Goal: Information Seeking & Learning: Check status

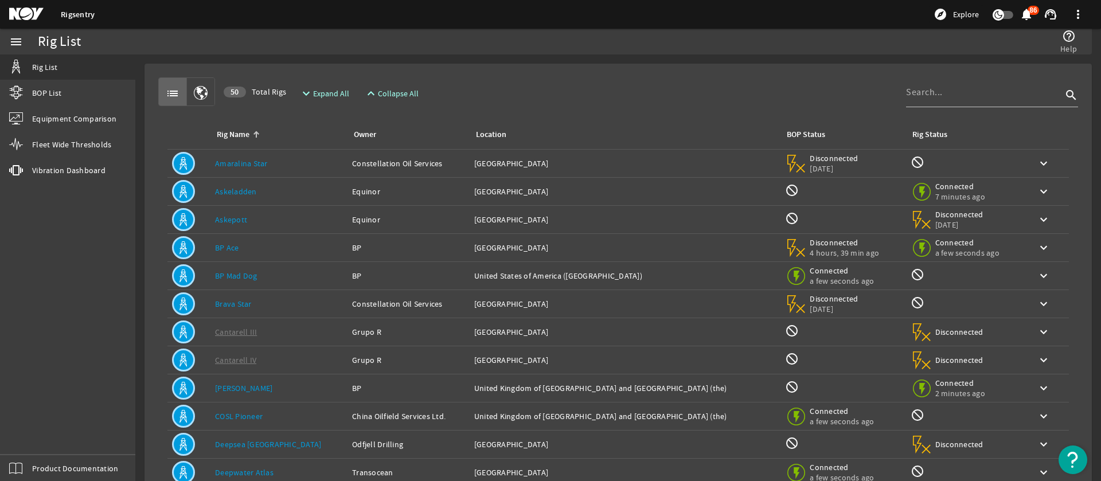
click at [536, 68] on mat-card "list 50 Total Rigs expand_more Expand All expand_less Collapse All search Rig N…" at bounding box center [619, 345] width 948 height 563
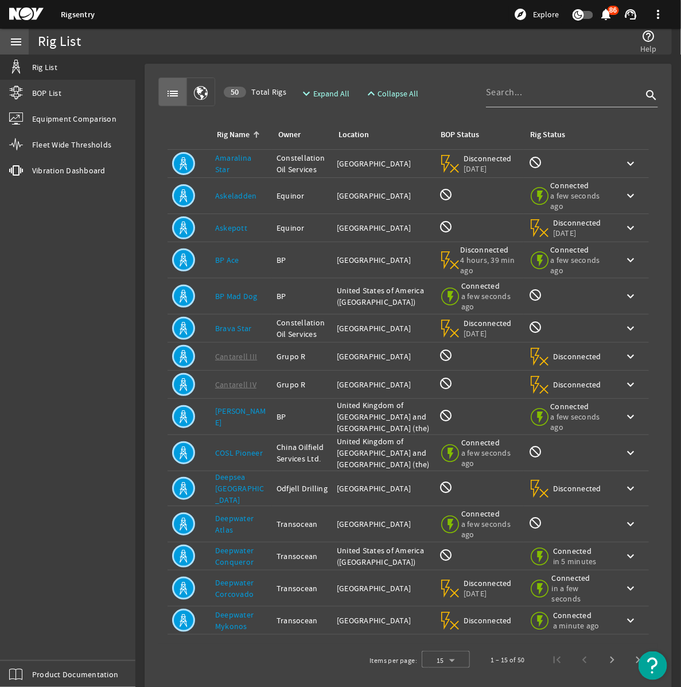
click at [18, 43] on mat-icon "menu" at bounding box center [16, 42] width 14 height 14
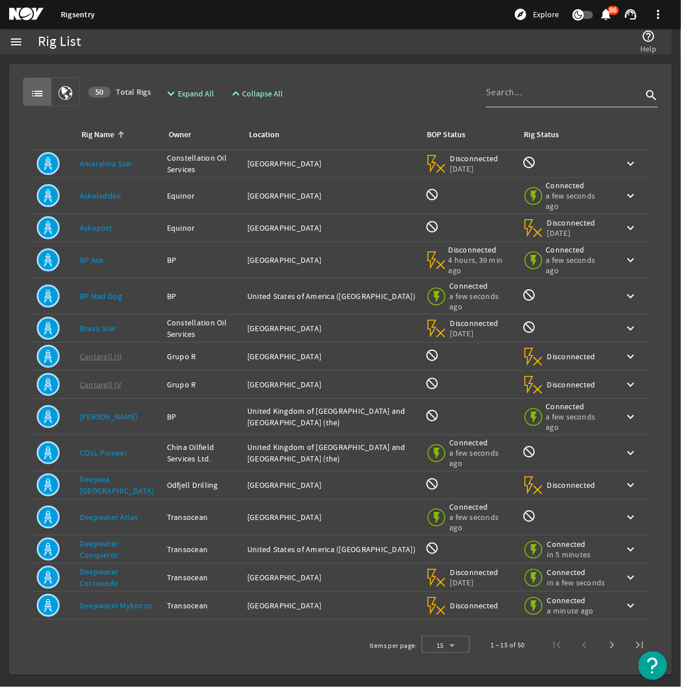
click at [575, 98] on input at bounding box center [564, 92] width 156 height 14
type input "t"
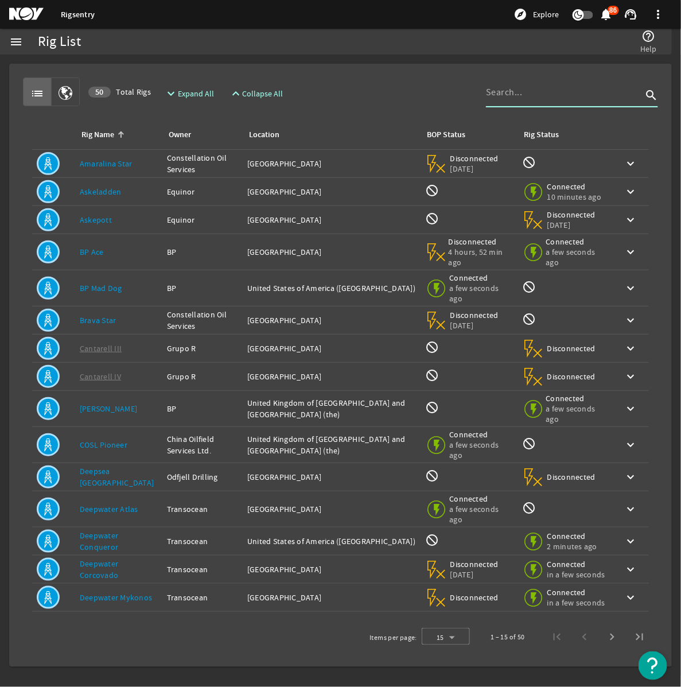
type input "a"
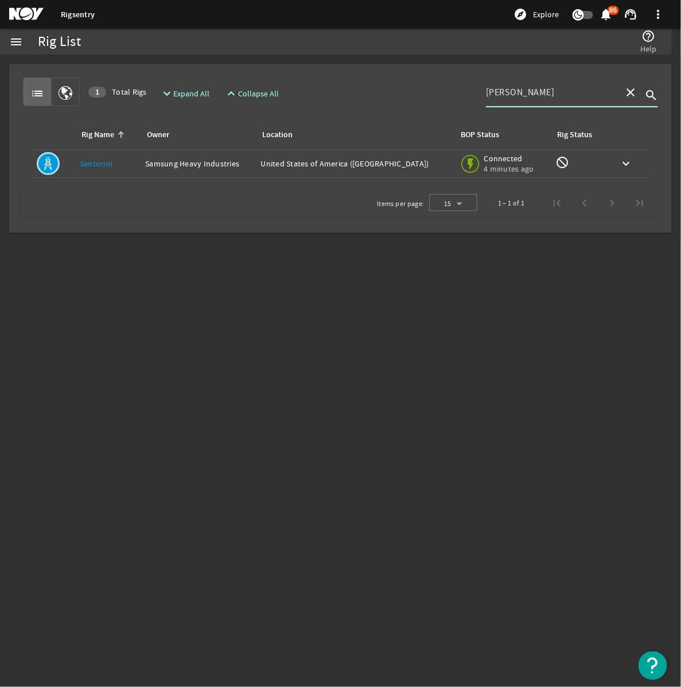
type input "[PERSON_NAME]"
click at [350, 163] on div "Location: [GEOGRAPHIC_DATA] ([GEOGRAPHIC_DATA])" at bounding box center [355, 163] width 189 height 11
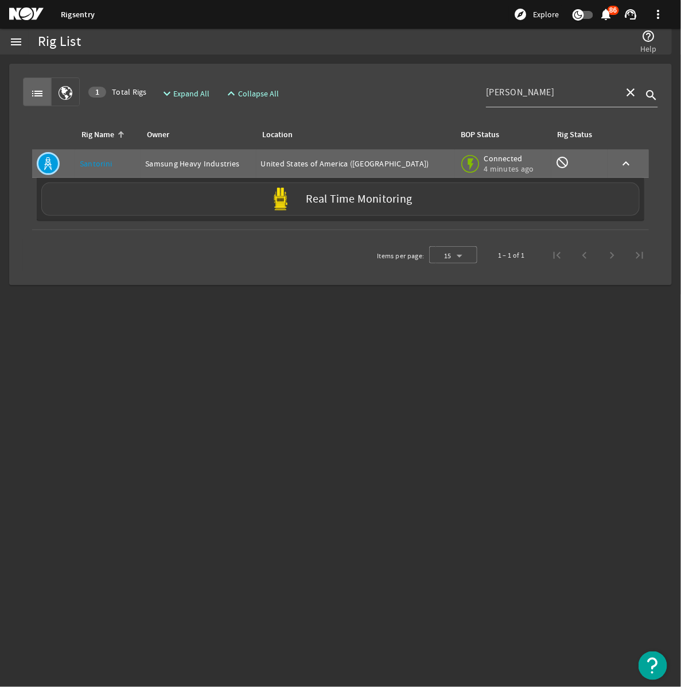
click at [314, 190] on div "Real Time Monitoring" at bounding box center [340, 198] width 598 height 33
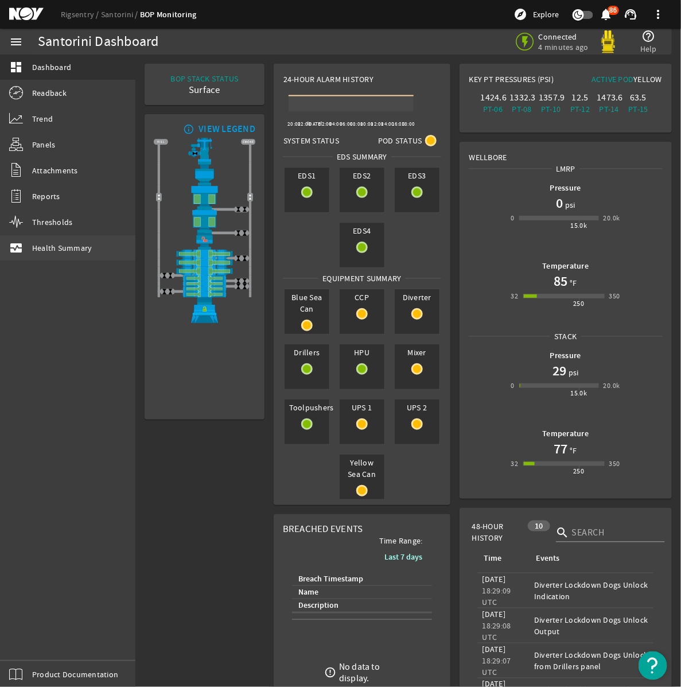
click at [53, 247] on span "Health Summary" at bounding box center [62, 247] width 60 height 11
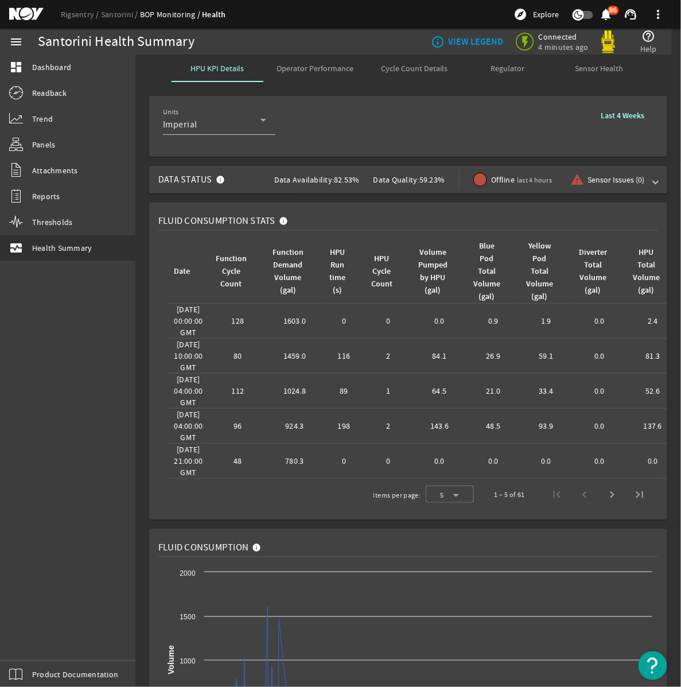
click at [658, 181] on mat-expansion-panel-header "Data Status Data Availability: 82.53% Data Quality: 59.23% Offline last 4 hours…" at bounding box center [408, 180] width 518 height 28
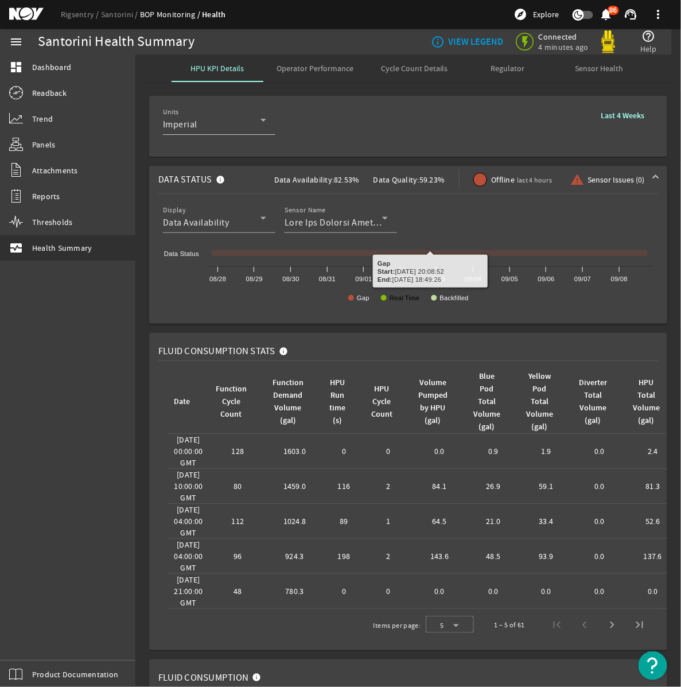
click at [411, 298] on text "Real Time" at bounding box center [404, 297] width 30 height 7
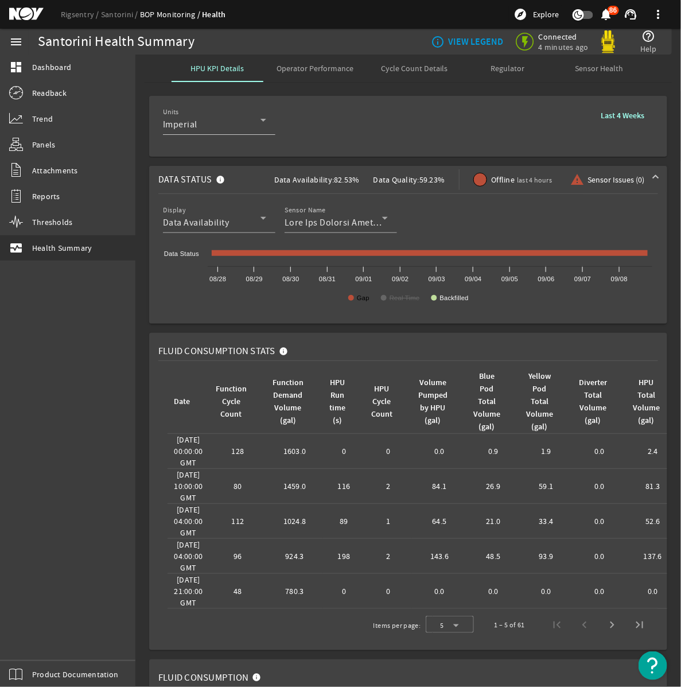
click at [357, 301] on text "Gap" at bounding box center [363, 297] width 13 height 7
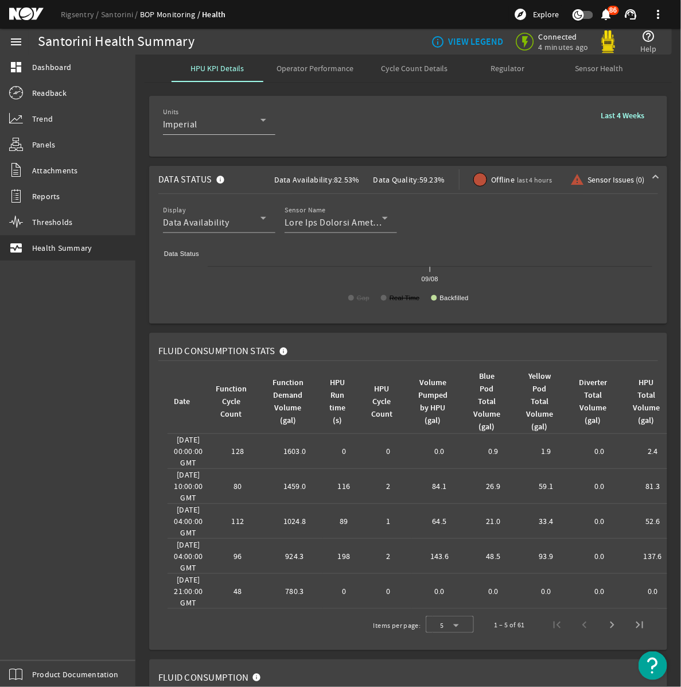
click at [393, 300] on text "Real Time" at bounding box center [404, 297] width 30 height 7
drag, startPoint x: 443, startPoint y: 300, endPoint x: 428, endPoint y: 312, distance: 19.2
click at [443, 300] on text "Backfilled" at bounding box center [454, 297] width 29 height 7
click at [441, 299] on text "Backfilled" at bounding box center [454, 297] width 29 height 7
click at [408, 299] on text "Real Time" at bounding box center [404, 297] width 30 height 7
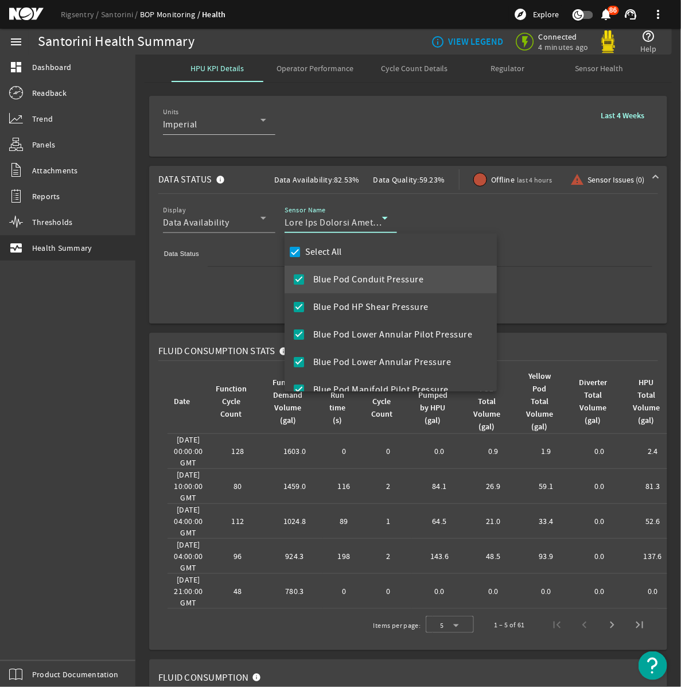
click at [387, 112] on div at bounding box center [340, 343] width 681 height 687
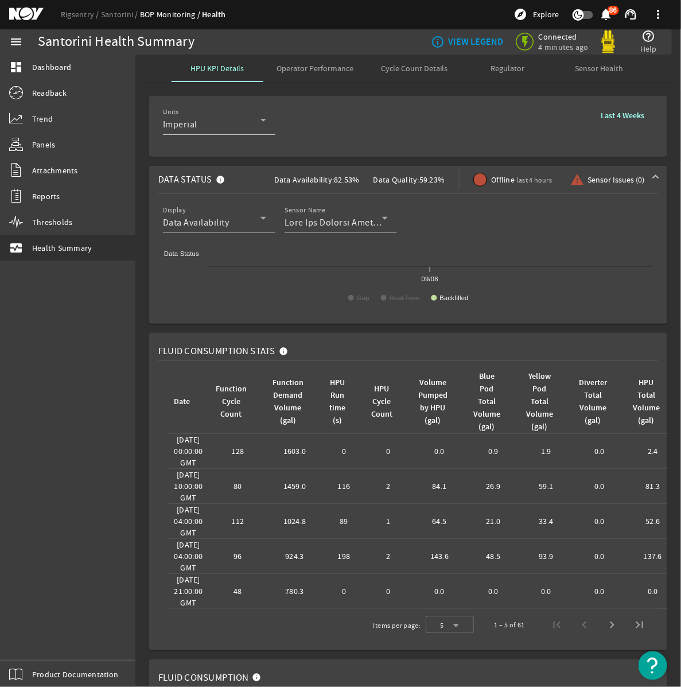
click at [354, 93] on rigsentry-mat-card "Units Imperial Last 4 Weeks" at bounding box center [407, 126] width 545 height 70
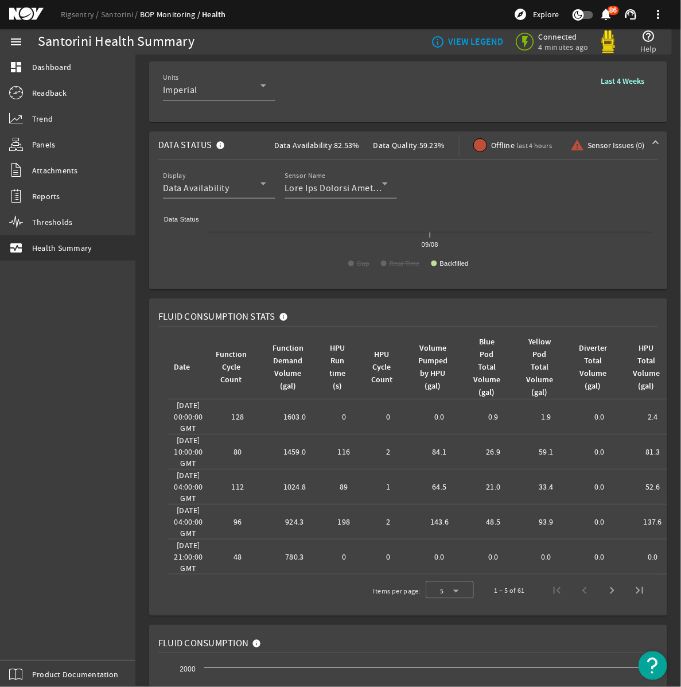
scroll to position [41, 0]
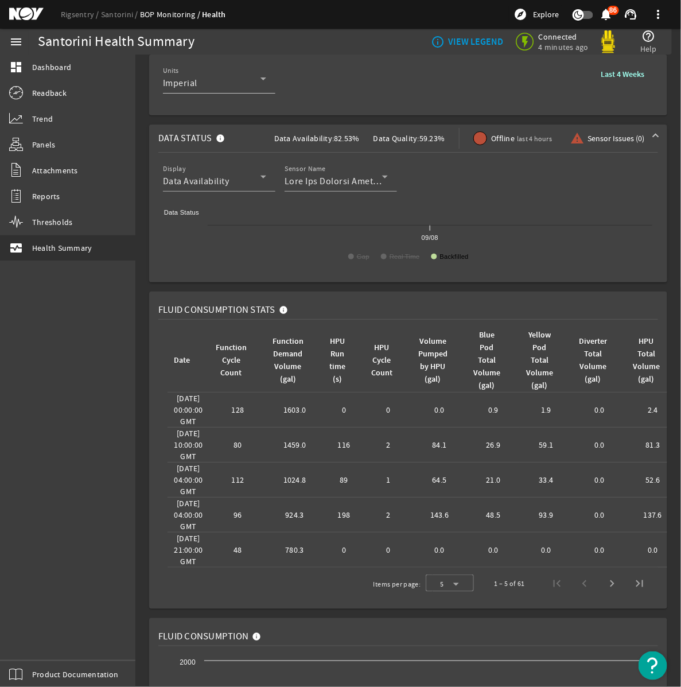
drag, startPoint x: 457, startPoint y: 258, endPoint x: 446, endPoint y: 262, distance: 11.6
click at [457, 258] on text "Backfilled" at bounding box center [454, 256] width 29 height 7
click at [424, 260] on rect at bounding box center [408, 238] width 500 height 69
click at [443, 260] on text "Backfilled" at bounding box center [454, 256] width 29 height 7
click at [393, 256] on text "Real Time" at bounding box center [404, 256] width 30 height 7
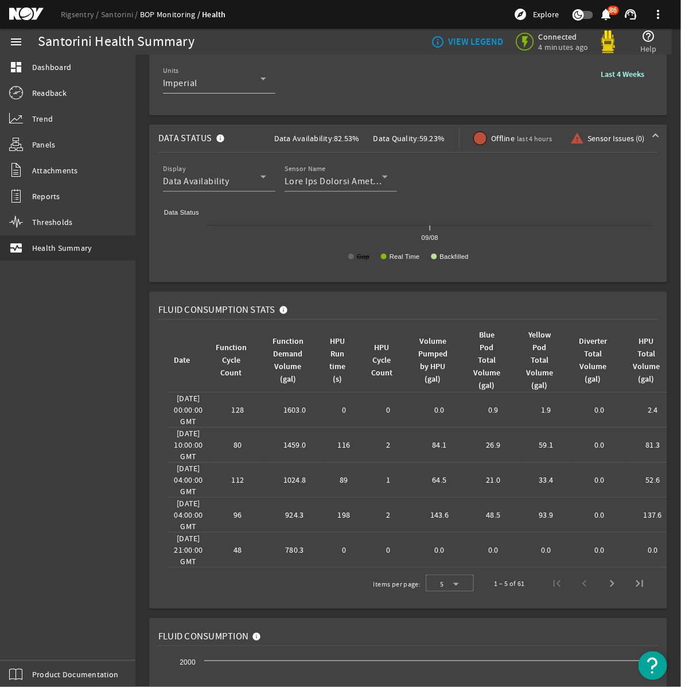
click at [361, 258] on text "Gap" at bounding box center [363, 256] width 13 height 7
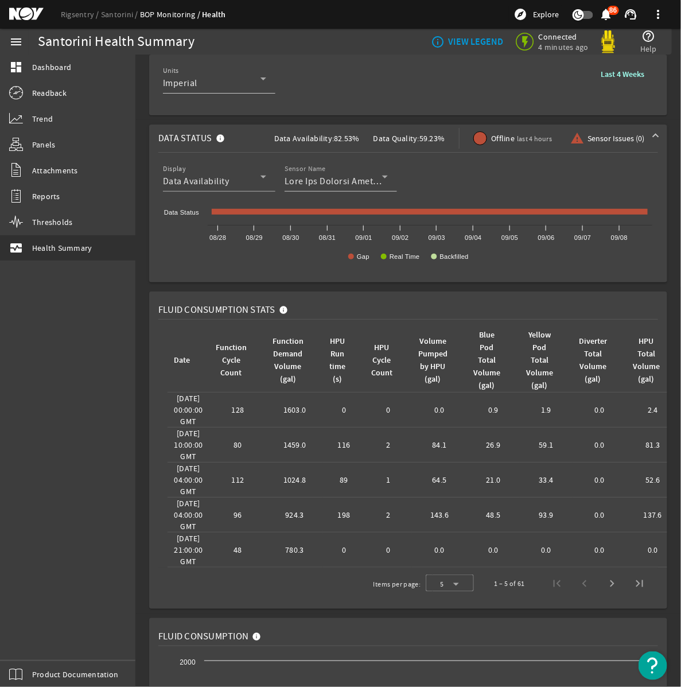
click at [378, 188] on div "Sensor Name" at bounding box center [335, 177] width 103 height 30
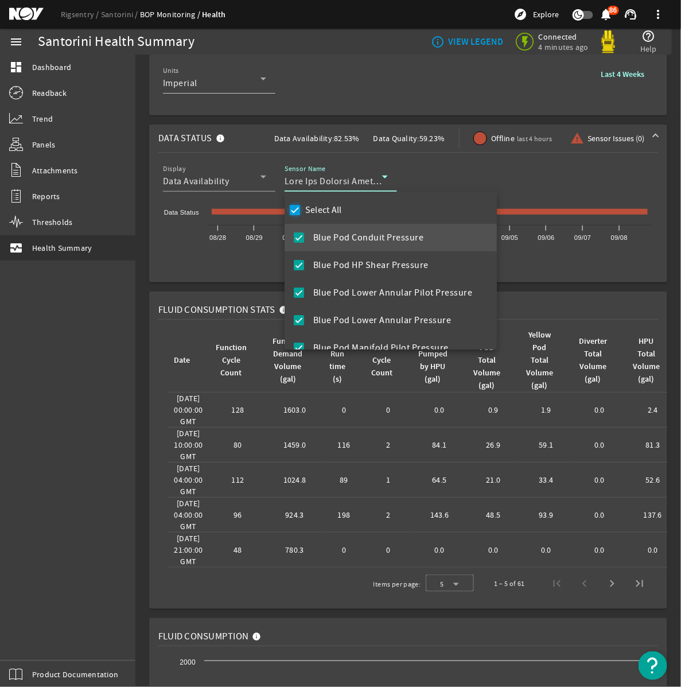
click at [294, 210] on input "Select All" at bounding box center [295, 210] width 16 height 16
checkbox input "false"
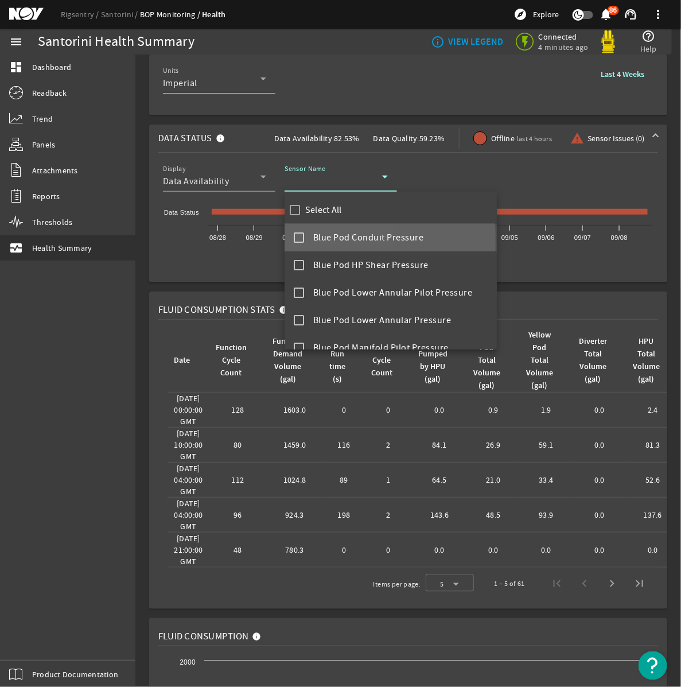
click at [298, 241] on mat-pseudo-checkbox at bounding box center [299, 237] width 10 height 10
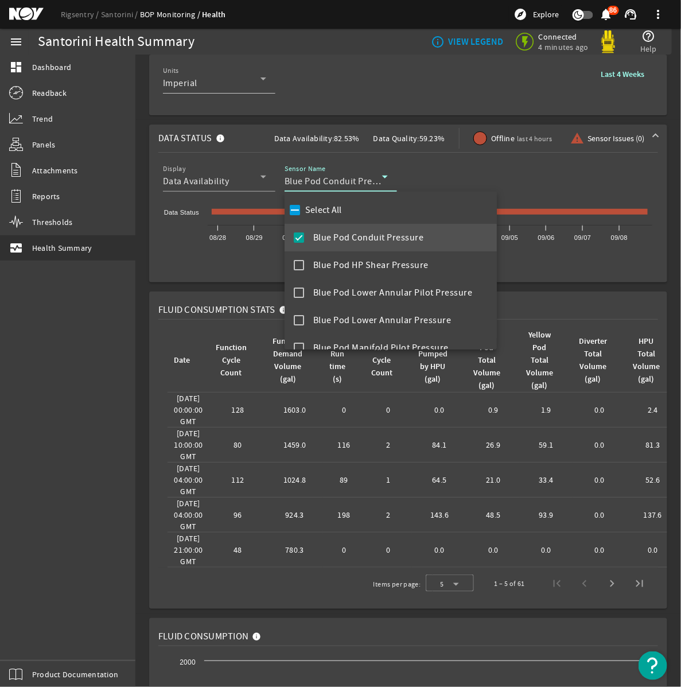
click at [256, 259] on div at bounding box center [340, 343] width 681 height 687
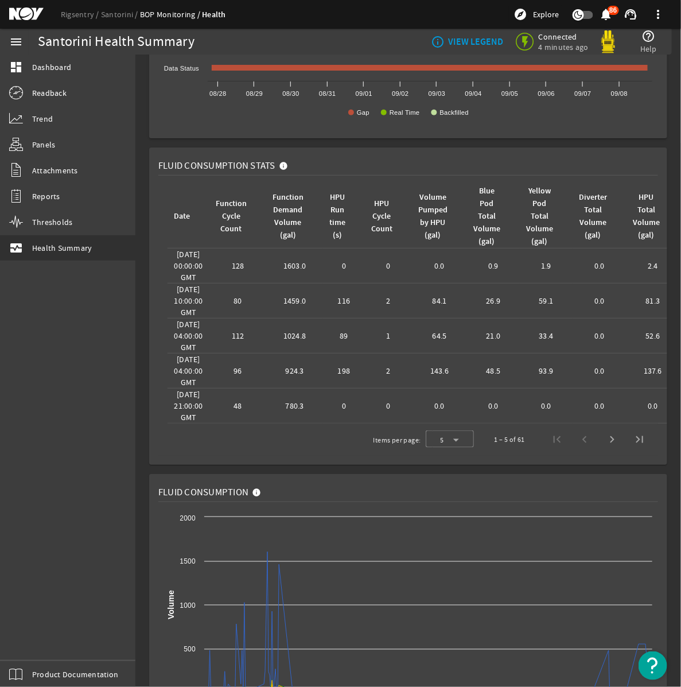
scroll to position [182, 0]
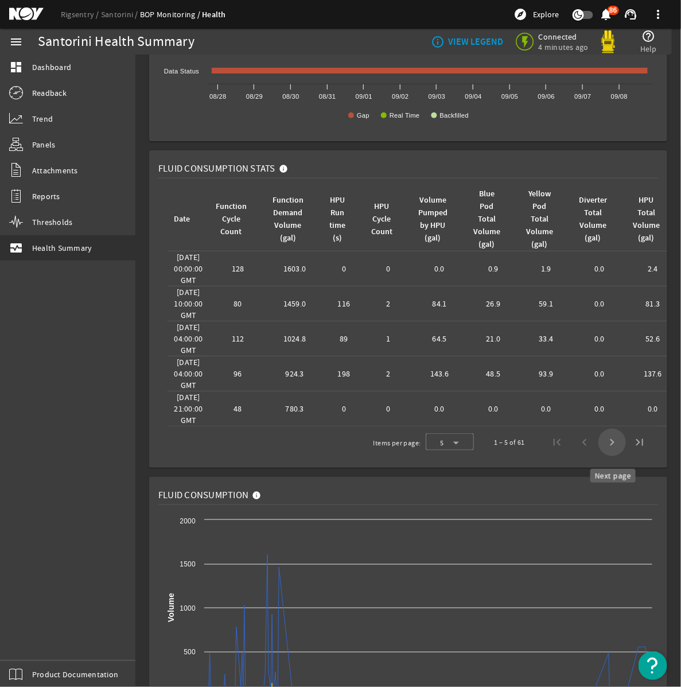
click at [616, 456] on span "Next page" at bounding box center [612, 442] width 28 height 28
click at [560, 456] on span "First page" at bounding box center [557, 442] width 28 height 28
click at [610, 456] on span "Next page" at bounding box center [612, 442] width 28 height 28
click at [583, 456] on span "Previous page" at bounding box center [585, 442] width 28 height 28
click at [189, 220] on div "Date" at bounding box center [186, 219] width 28 height 13
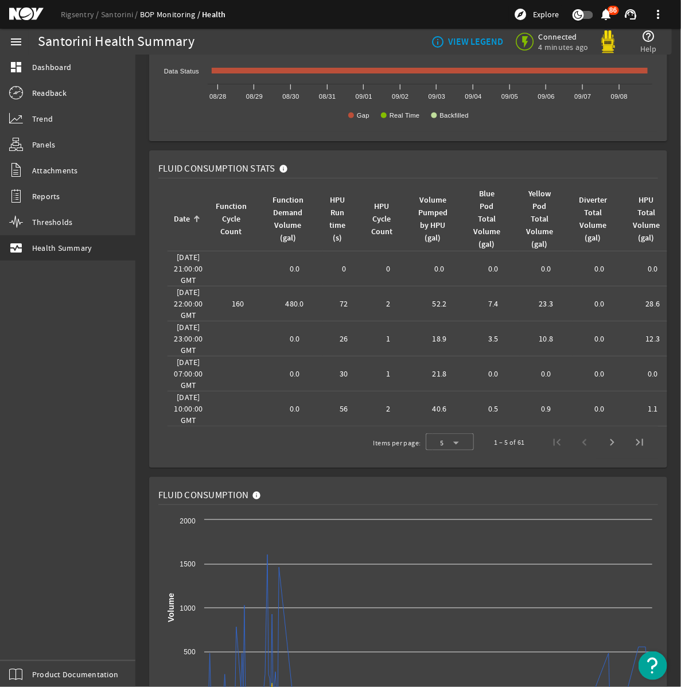
click at [189, 220] on div "Date" at bounding box center [186, 219] width 28 height 13
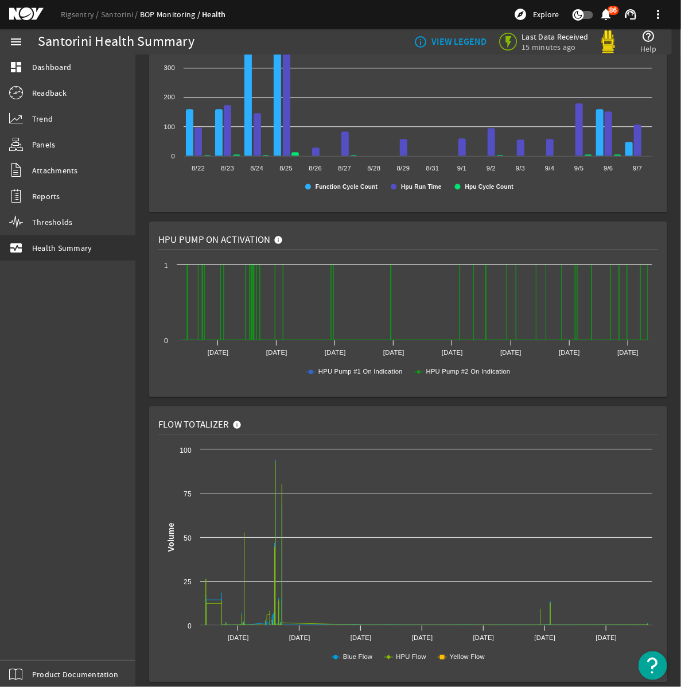
scroll to position [1067, 0]
click at [330, 209] on mat-card "HPU Activity Summary Created with Highcharts 11.1.0 Function Cycle Count Hpu Ru…" at bounding box center [408, 74] width 518 height 276
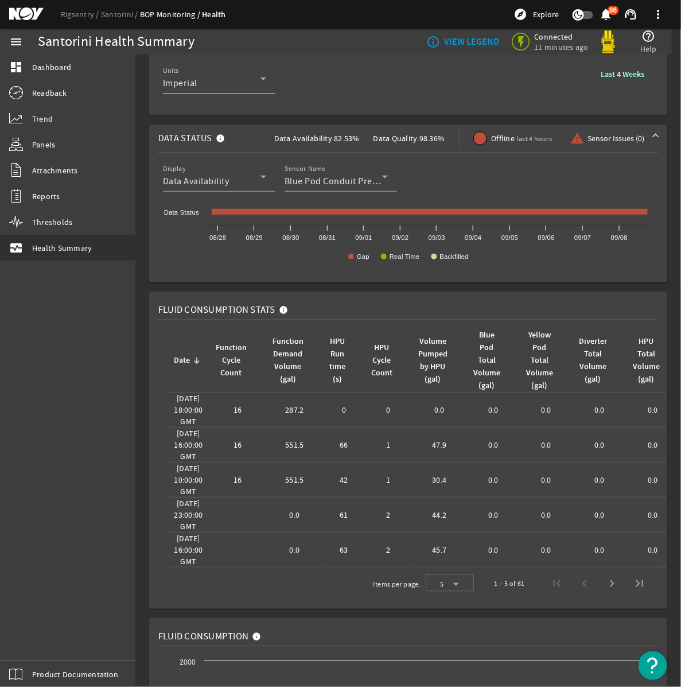
scroll to position [0, 0]
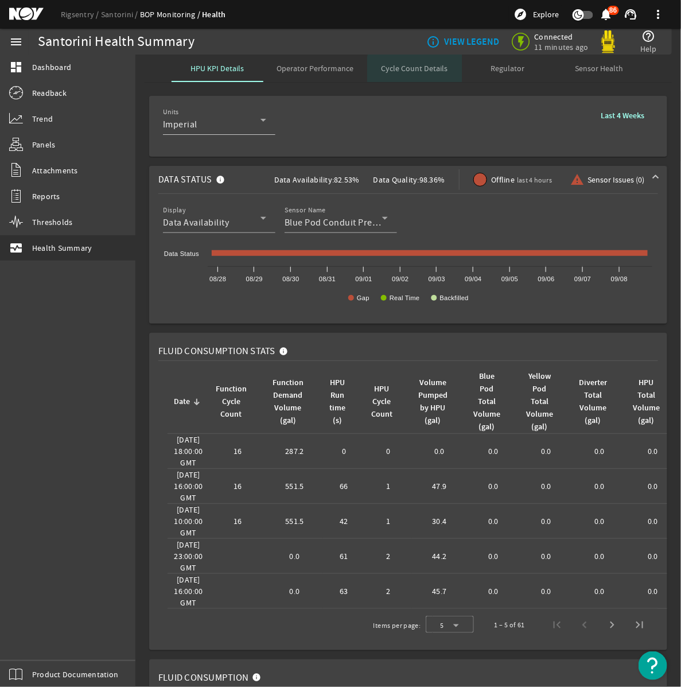
click at [425, 71] on span "Cycle Count Details" at bounding box center [414, 68] width 67 height 8
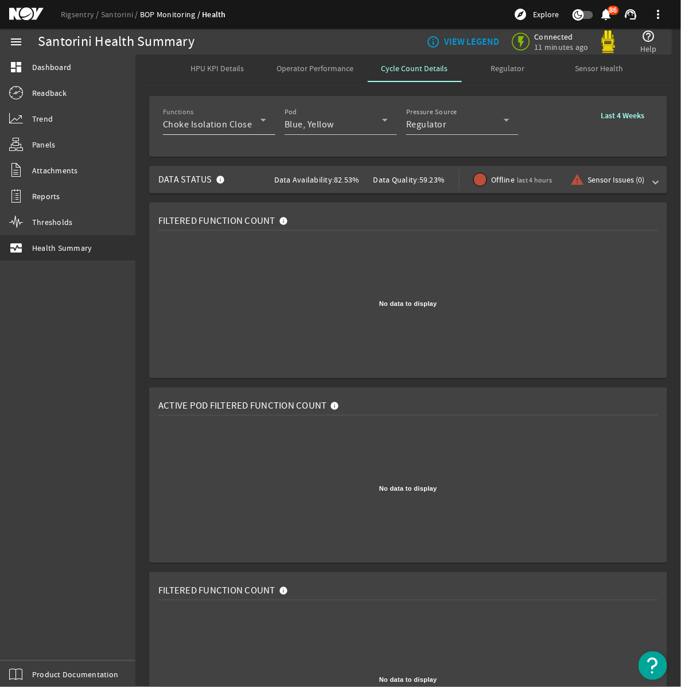
click at [260, 126] on icon at bounding box center [263, 120] width 14 height 14
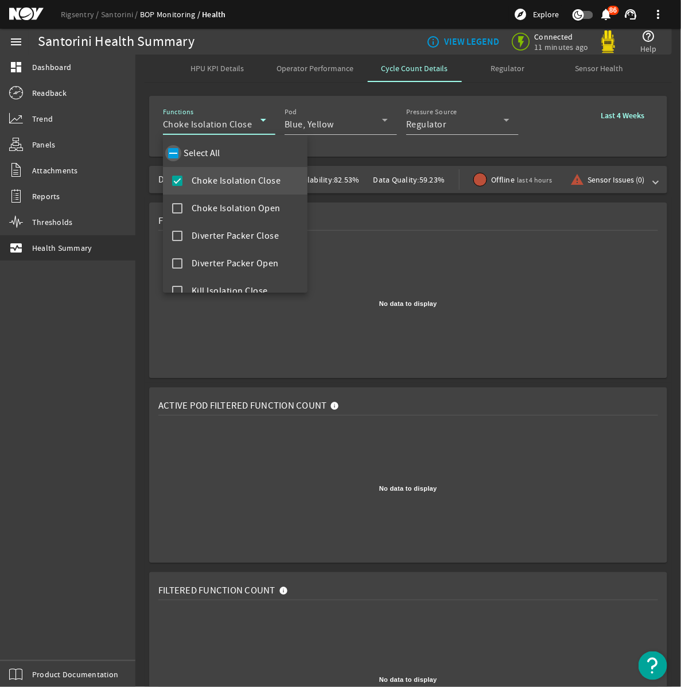
click at [176, 155] on input "Select All" at bounding box center [173, 153] width 16 height 16
checkbox input "true"
click at [273, 89] on div at bounding box center [340, 343] width 681 height 687
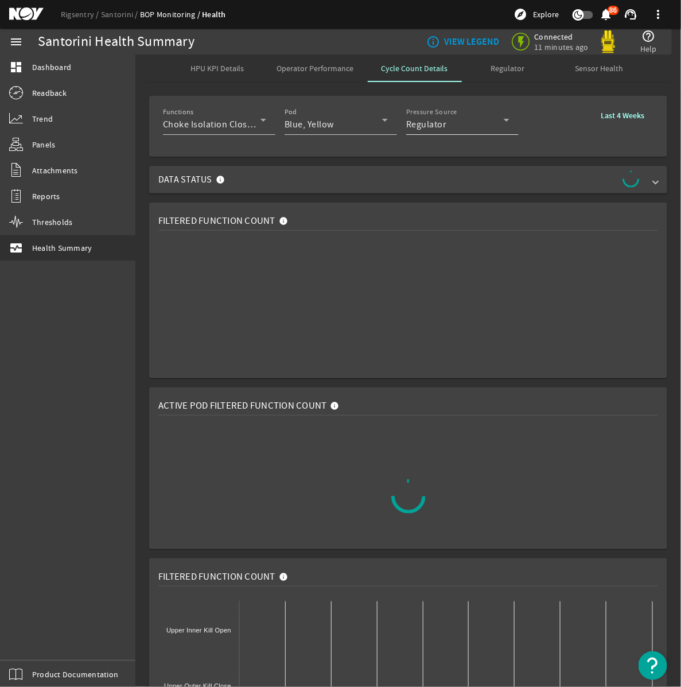
click at [454, 123] on div "Regulator" at bounding box center [455, 125] width 98 height 14
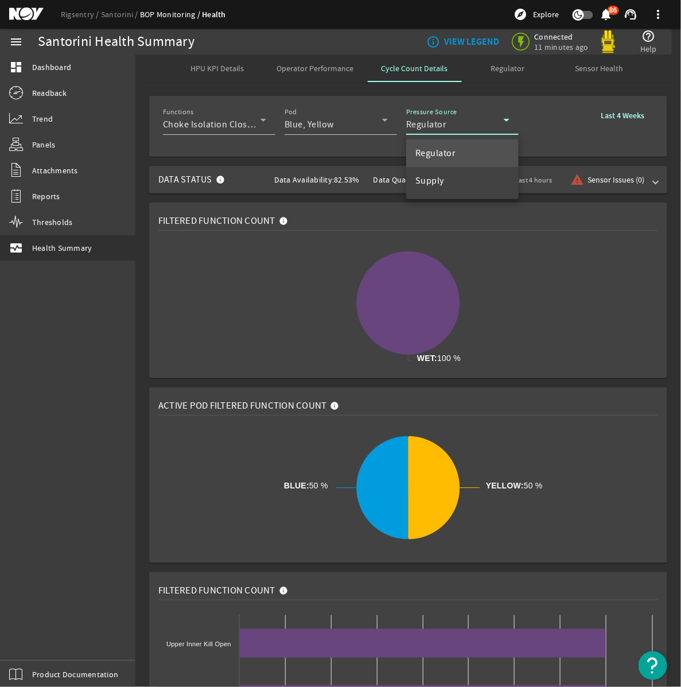
click at [505, 89] on div at bounding box center [340, 343] width 681 height 687
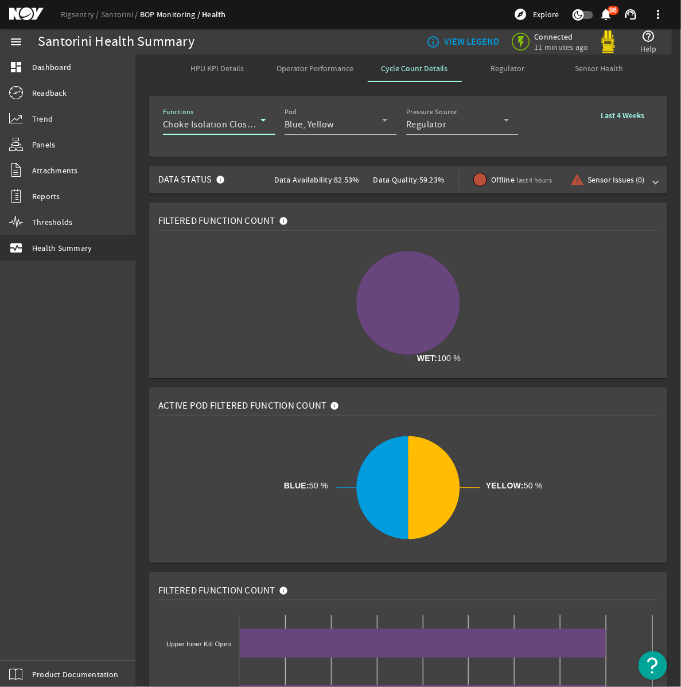
click at [267, 123] on icon at bounding box center [263, 120] width 14 height 14
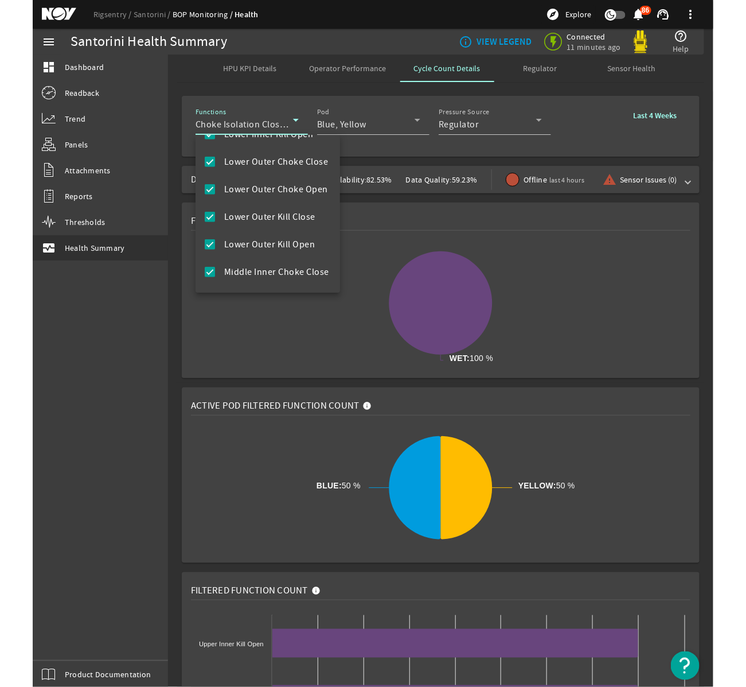
scroll to position [842, 0]
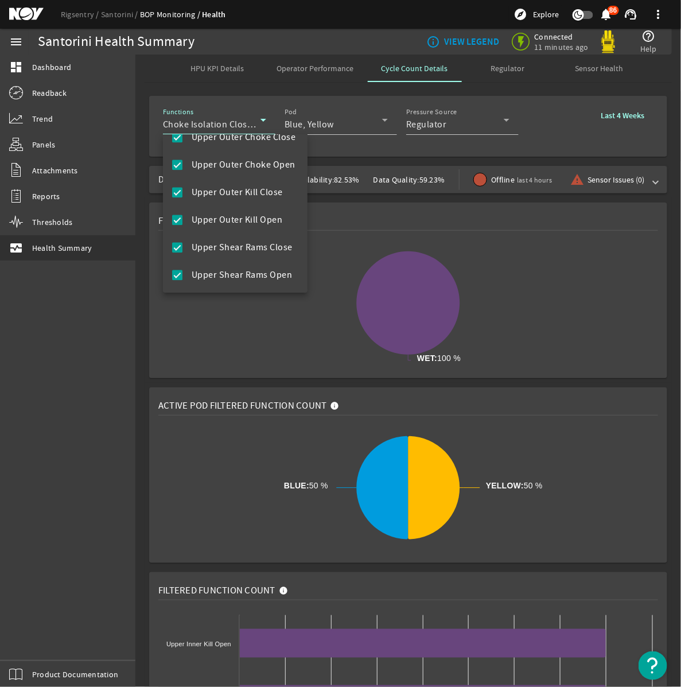
click at [301, 1] on div at bounding box center [340, 343] width 681 height 687
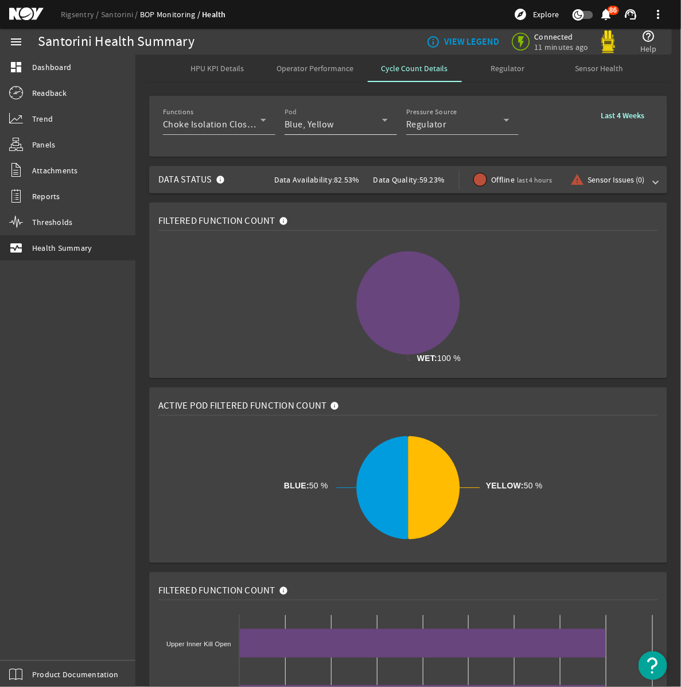
click at [384, 126] on icon at bounding box center [385, 120] width 14 height 14
click at [509, 120] on div at bounding box center [340, 343] width 681 height 687
click at [507, 122] on icon at bounding box center [507, 120] width 14 height 14
click at [536, 118] on div at bounding box center [340, 343] width 681 height 687
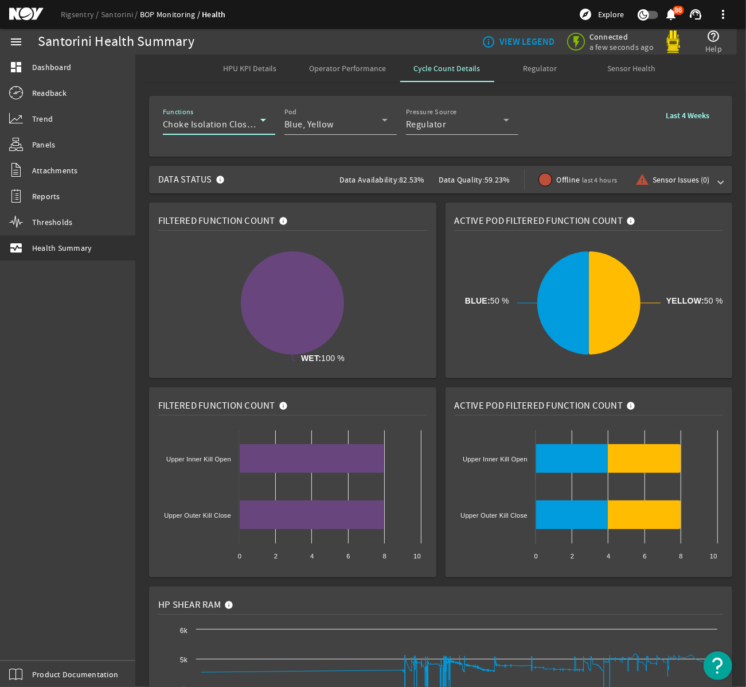
click at [266, 124] on icon at bounding box center [263, 120] width 14 height 14
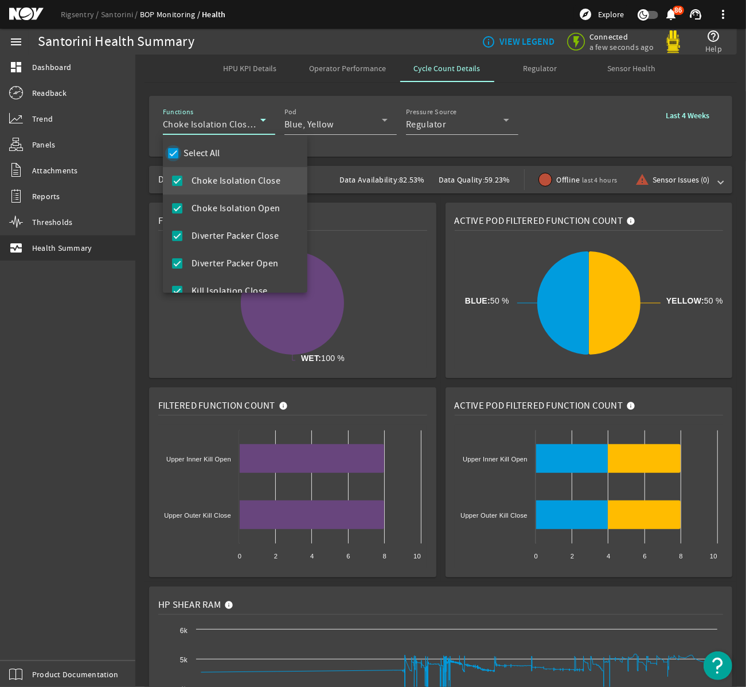
click at [172, 155] on input "Select All" at bounding box center [173, 153] width 16 height 16
checkbox input "false"
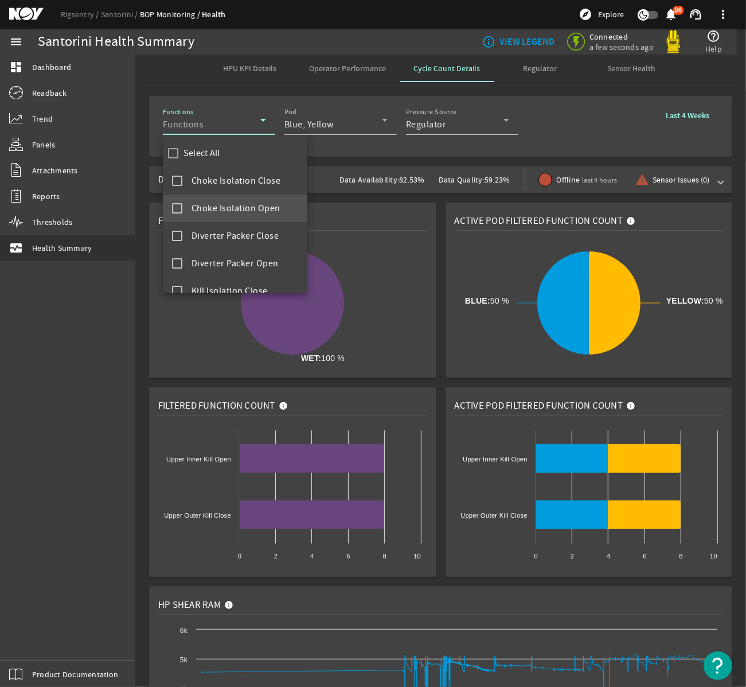
drag, startPoint x: 179, startPoint y: 187, endPoint x: 174, endPoint y: 202, distance: 15.6
click at [179, 187] on mat-option "Choke Isolation Close" at bounding box center [235, 181] width 145 height 28
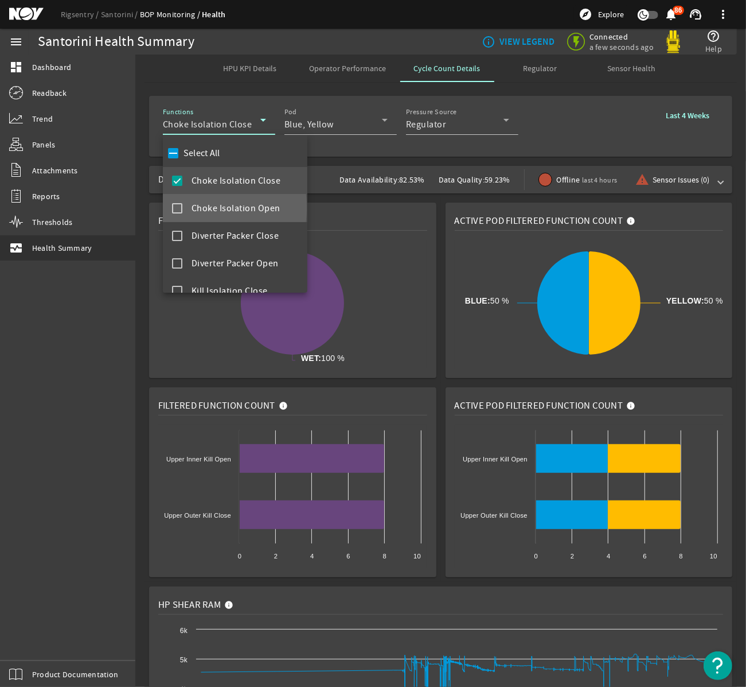
click at [178, 208] on mat-pseudo-checkbox at bounding box center [177, 208] width 10 height 10
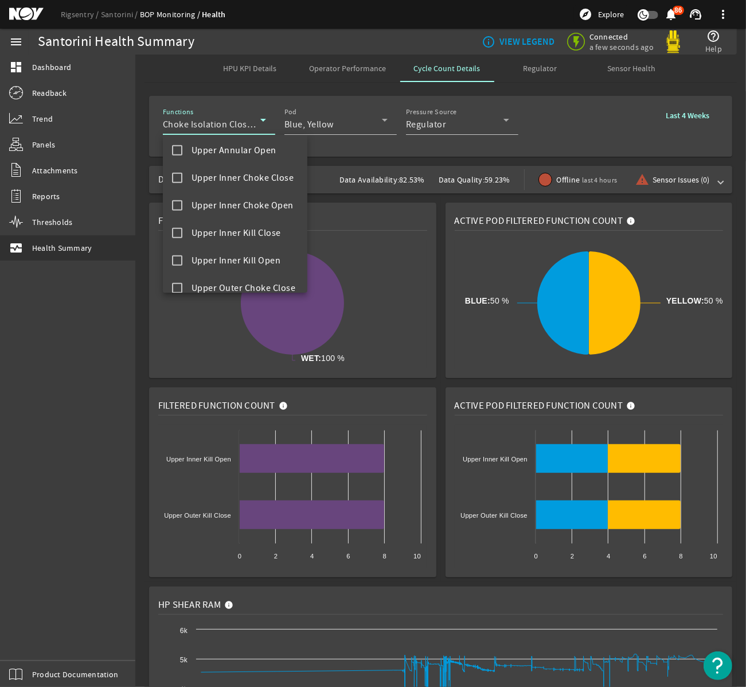
scroll to position [696, 0]
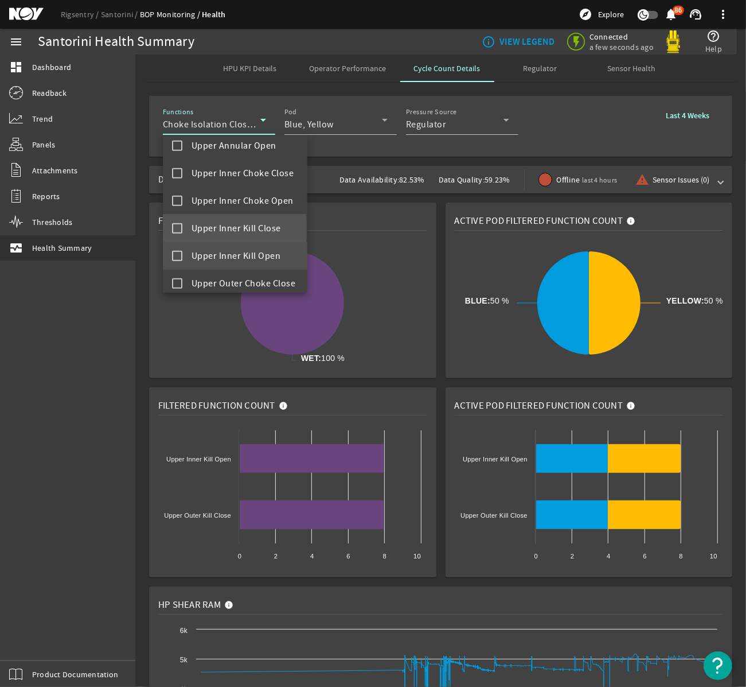
drag, startPoint x: 176, startPoint y: 228, endPoint x: 175, endPoint y: 259, distance: 30.4
click at [176, 229] on mat-pseudo-checkbox at bounding box center [177, 228] width 10 height 10
click at [175, 259] on mat-pseudo-checkbox at bounding box center [177, 256] width 10 height 10
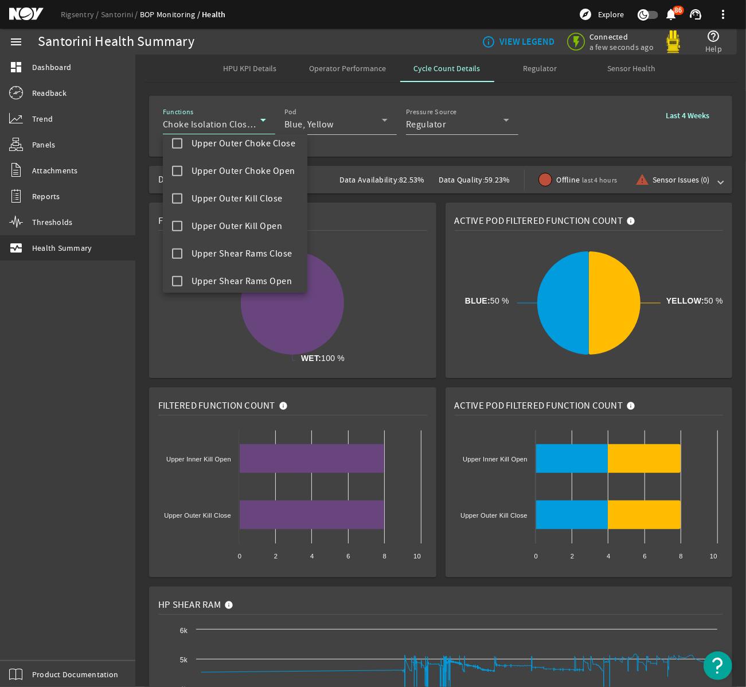
scroll to position [837, 0]
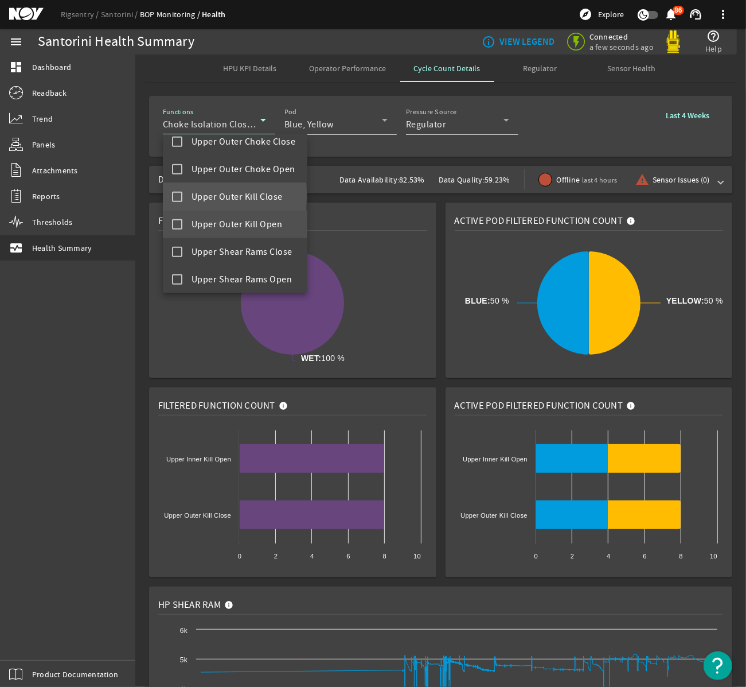
drag, startPoint x: 177, startPoint y: 194, endPoint x: 173, endPoint y: 231, distance: 36.4
click at [177, 194] on mat-pseudo-checkbox at bounding box center [177, 197] width 10 height 10
click at [177, 228] on mat-pseudo-checkbox at bounding box center [177, 224] width 10 height 10
click at [61, 355] on div at bounding box center [373, 343] width 746 height 687
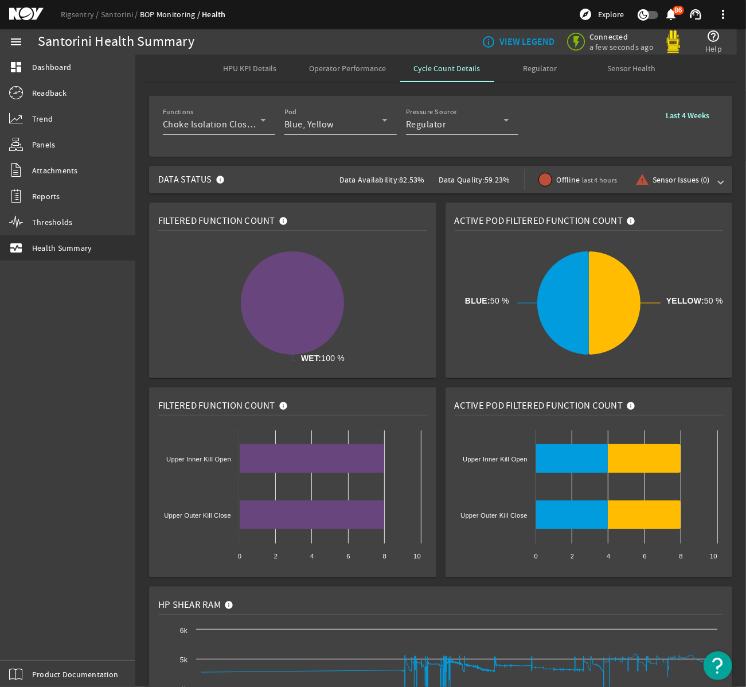
click at [355, 24] on div "Rigsentry Santorini BOP Monitoring Health explore Explore notifications 86 supp…" at bounding box center [373, 14] width 746 height 29
click at [221, 126] on span "Choke Isolation Close, Choke Isolation Open, [GEOGRAPHIC_DATA], [GEOGRAPHIC_DAT…" at bounding box center [460, 124] width 595 height 11
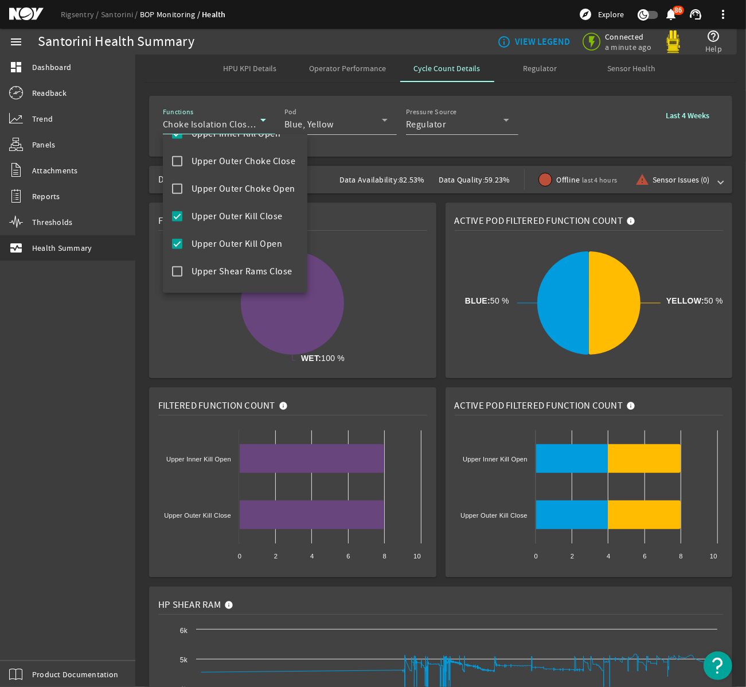
scroll to position [820, 0]
click at [81, 356] on div at bounding box center [373, 343] width 746 height 687
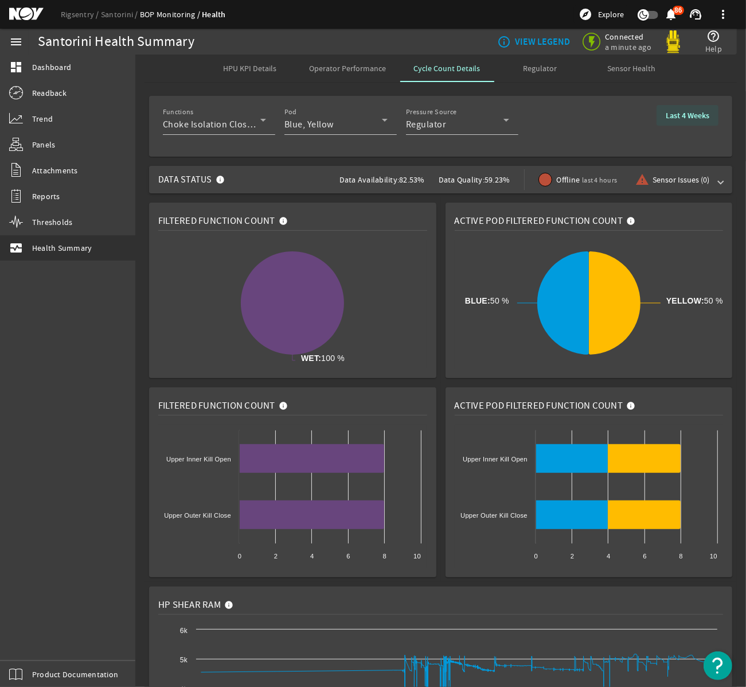
click at [694, 117] on b "Last 4 Weeks" at bounding box center [688, 115] width 44 height 11
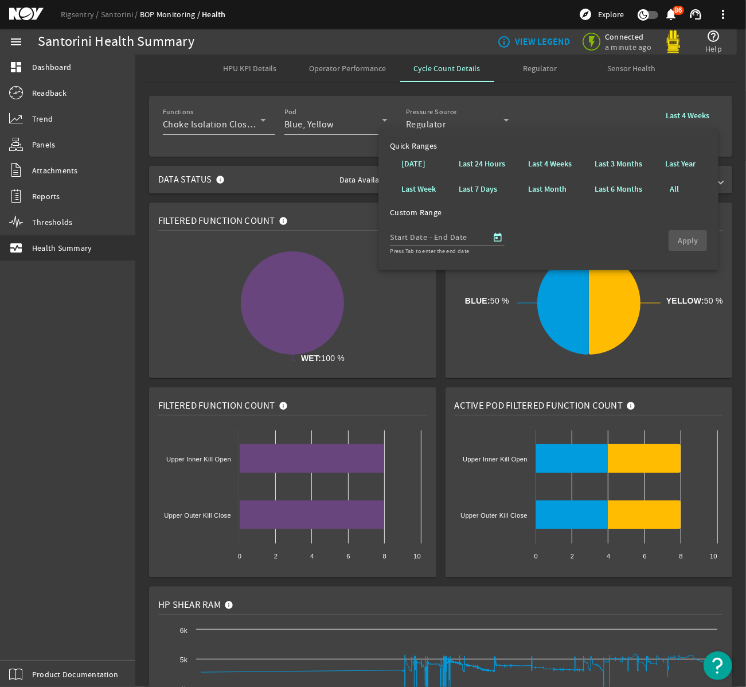
click at [691, 113] on b "Last 4 Weeks" at bounding box center [688, 115] width 44 height 11
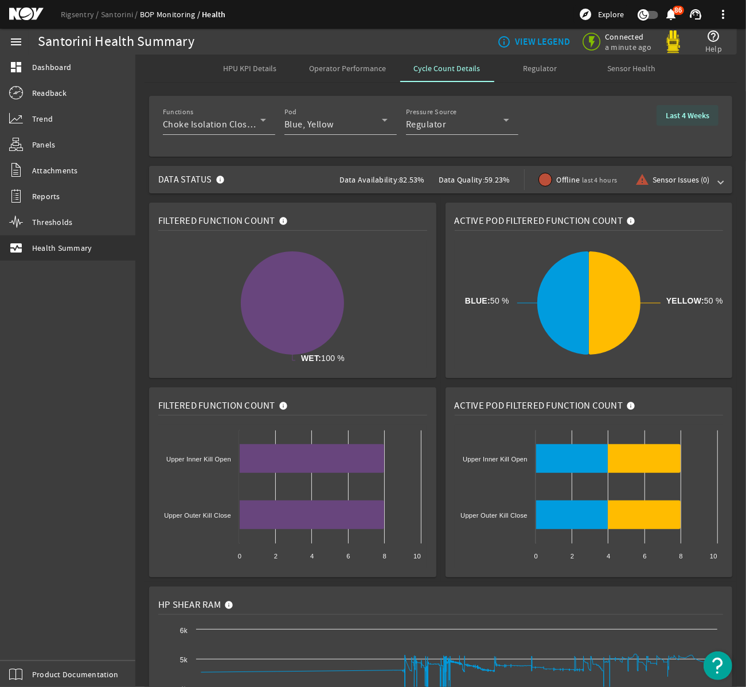
click at [691, 113] on b "Last 4 Weeks" at bounding box center [688, 115] width 44 height 11
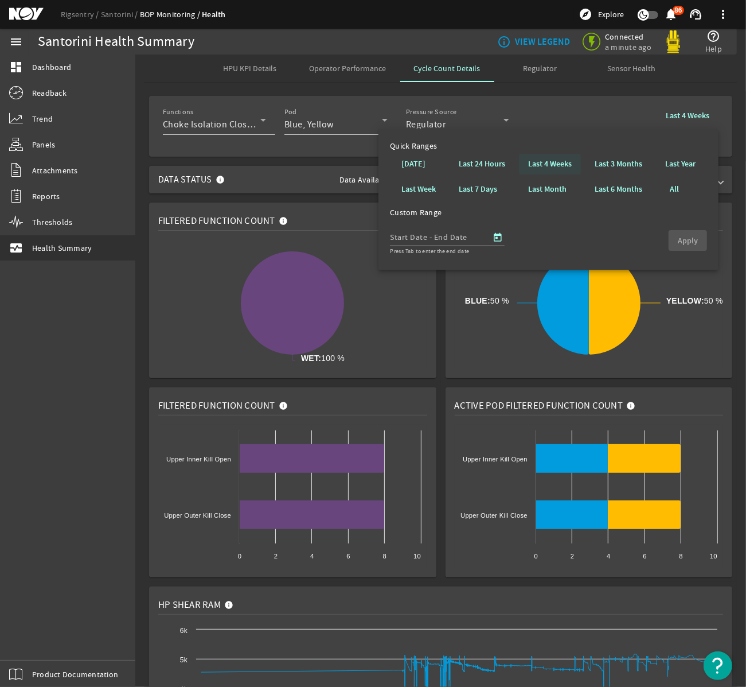
click at [547, 164] on b "Last 4 Weeks" at bounding box center [550, 163] width 44 height 11
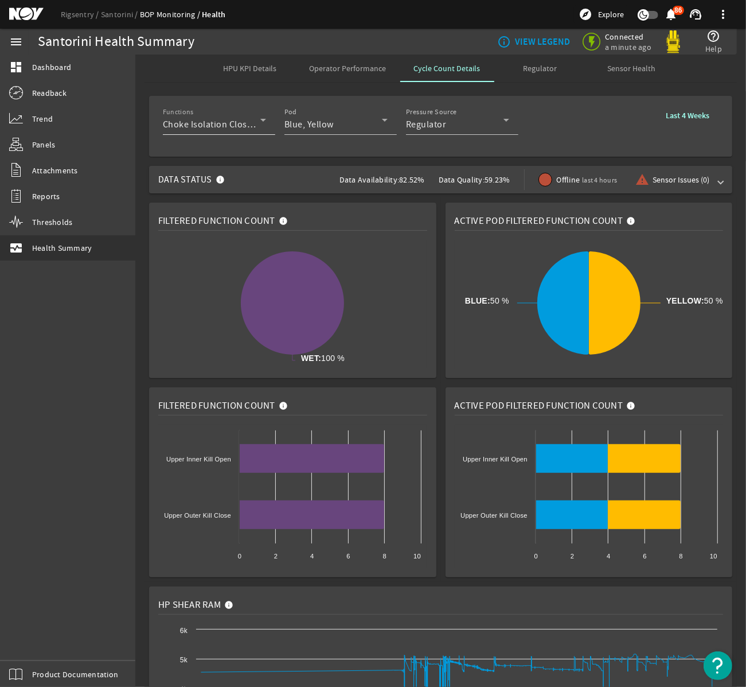
click at [266, 127] on div at bounding box center [266, 127] width 0 height 0
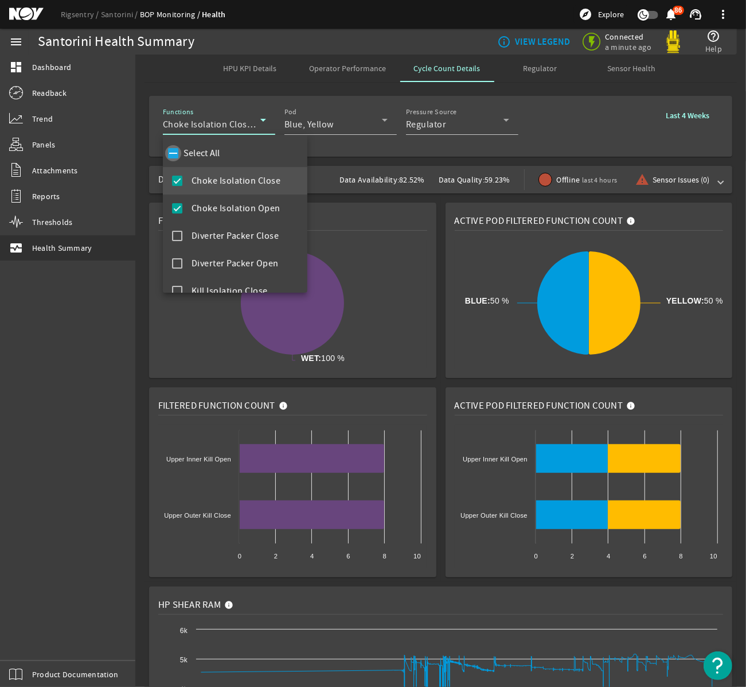
click at [179, 153] on input "Select All" at bounding box center [173, 153] width 16 height 16
click at [175, 157] on input "Select All" at bounding box center [173, 153] width 16 height 16
checkbox input "false"
click at [176, 182] on mat-pseudo-checkbox at bounding box center [177, 181] width 10 height 10
drag, startPoint x: 594, startPoint y: 101, endPoint x: 577, endPoint y: 106, distance: 18.0
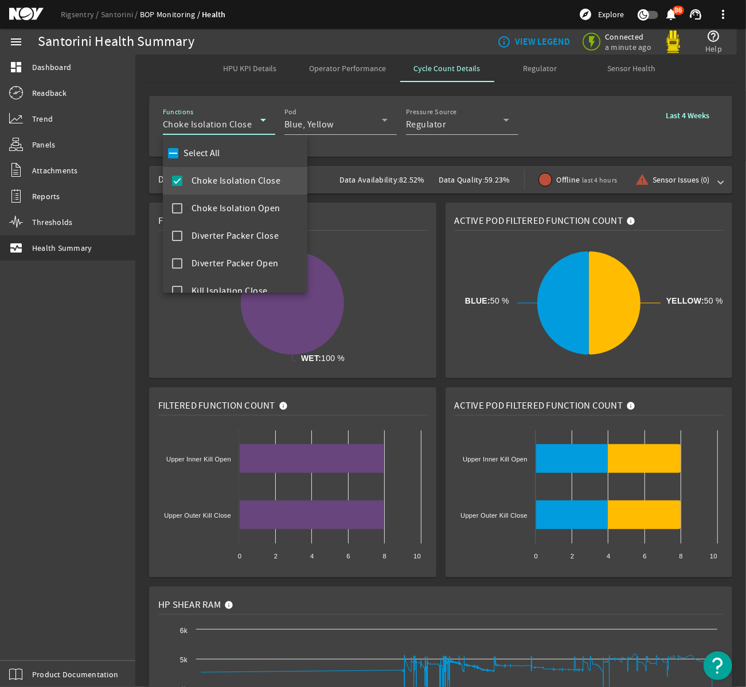
click at [594, 102] on div at bounding box center [373, 343] width 746 height 687
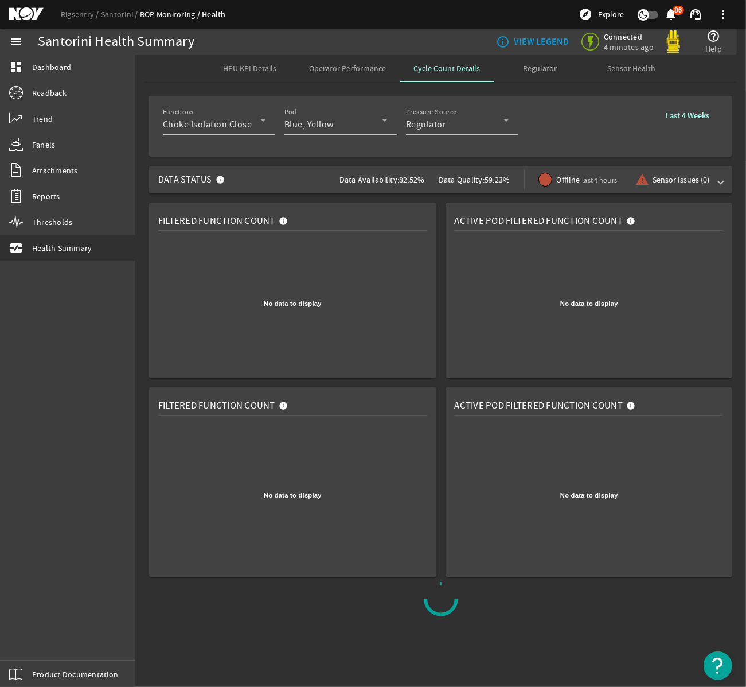
click at [695, 115] on b "Last 4 Weeks" at bounding box center [688, 115] width 44 height 11
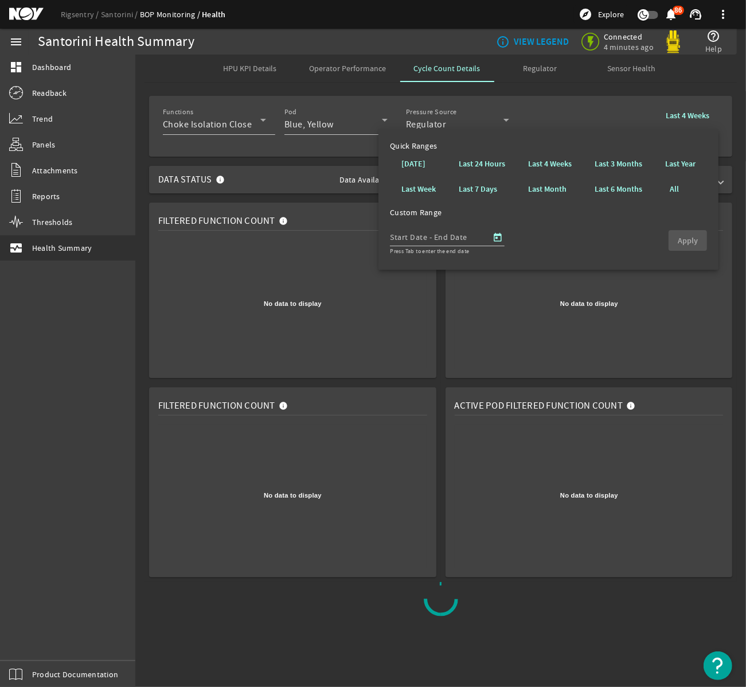
click at [562, 90] on rigsentry-tab "HPU KPI Details Operator Performance Cycle Count Details Regulator Sensor Healt…" at bounding box center [440, 335] width 611 height 562
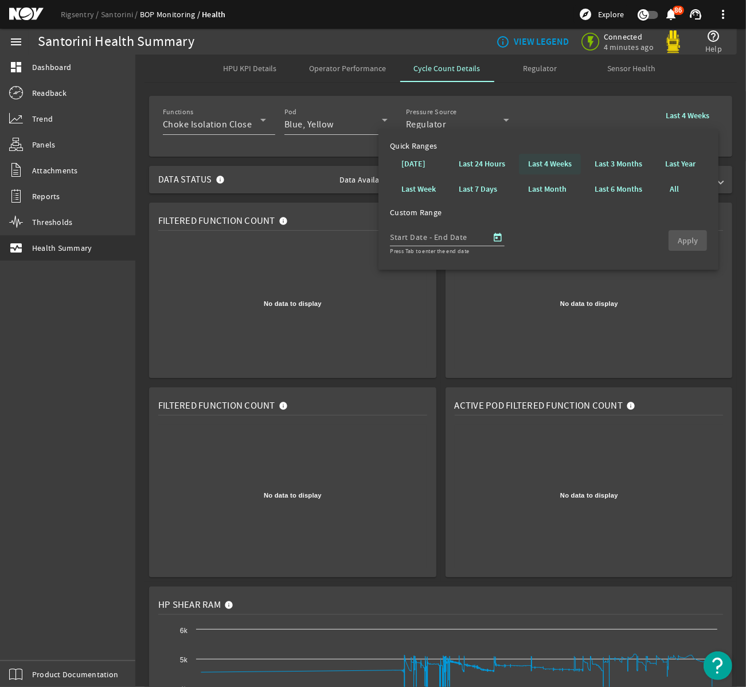
click at [565, 163] on b "Last 4 Weeks" at bounding box center [550, 163] width 44 height 11
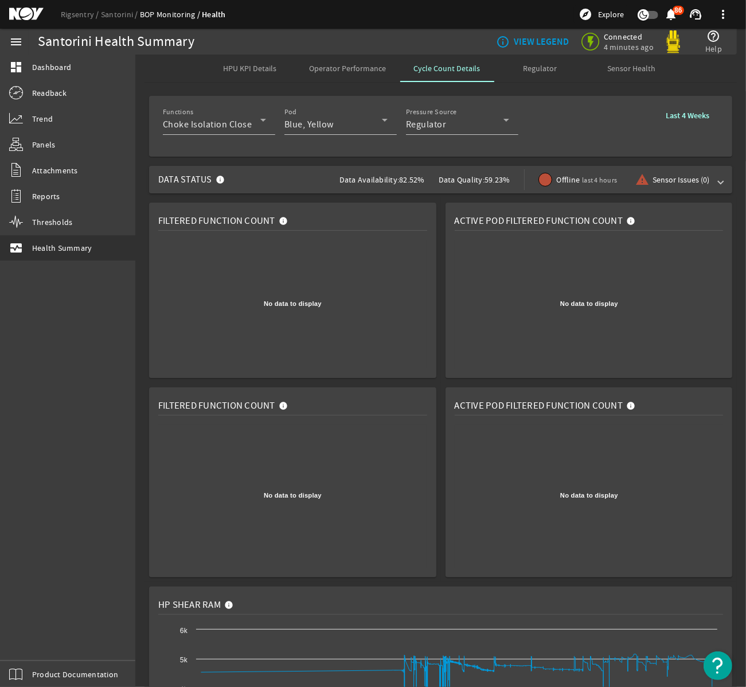
click at [135, 392] on div "menu dashboard Dashboard Readback Trend Panels Attachments Reports Thresholds m…" at bounding box center [67, 358] width 135 height 658
click at [724, 181] on mat-expansion-panel-header "Data Status Data Availability: 82.52% Data Quality: 59.23% Offline last 4 hours…" at bounding box center [440, 180] width 583 height 28
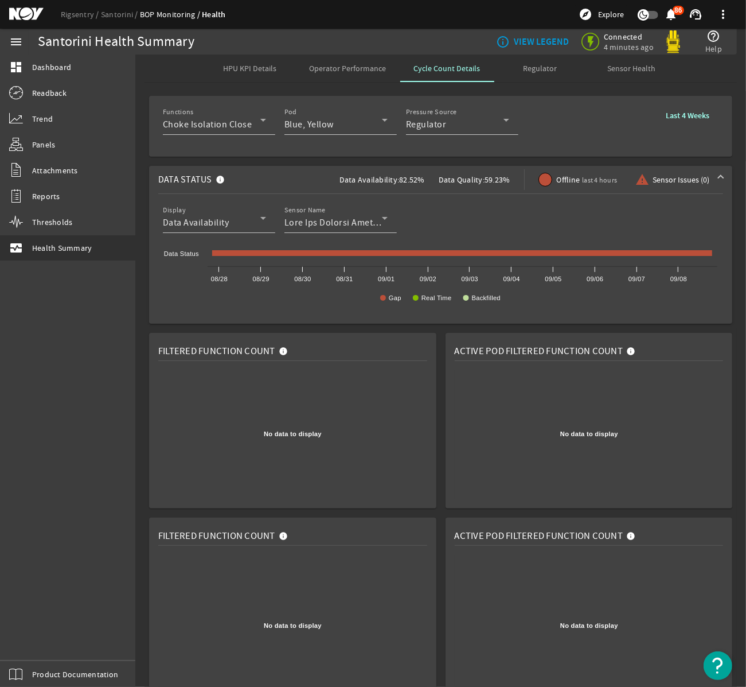
click at [57, 353] on div "menu dashboard Dashboard Readback Trend Panels Attachments Reports Thresholds m…" at bounding box center [67, 358] width 135 height 658
click at [258, 220] on icon at bounding box center [263, 218] width 14 height 14
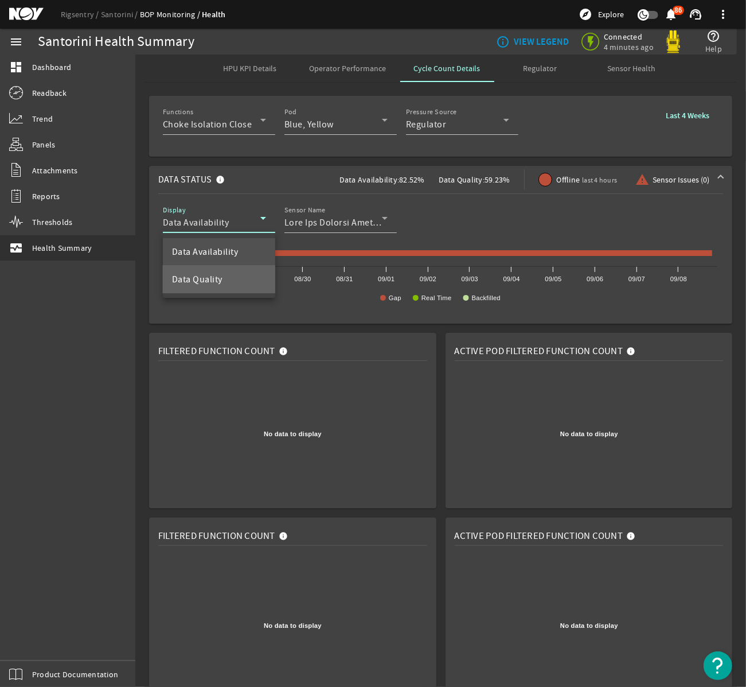
click at [202, 269] on mat-option "Data Quality" at bounding box center [219, 280] width 112 height 28
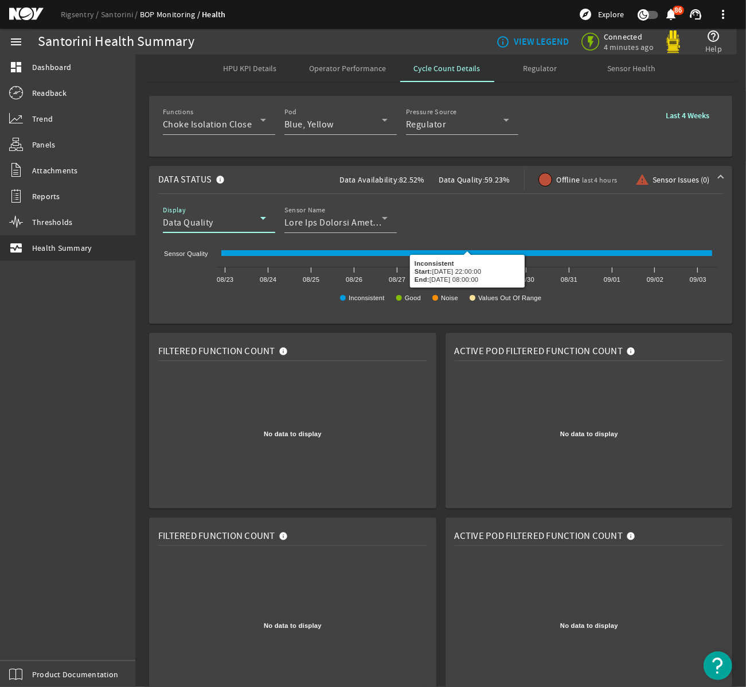
click at [243, 255] on icon at bounding box center [466, 253] width 491 height 6
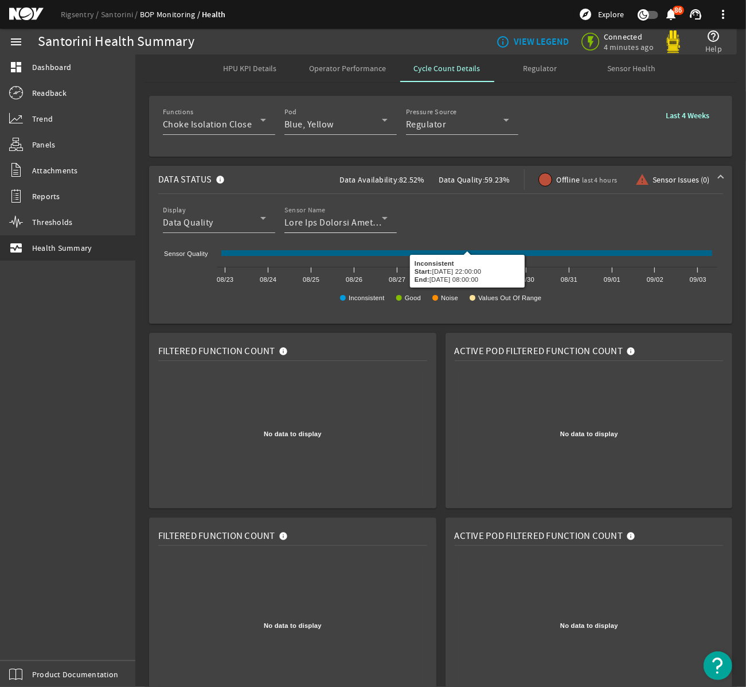
click at [314, 231] on div "Sensor Name" at bounding box center [335, 218] width 103 height 30
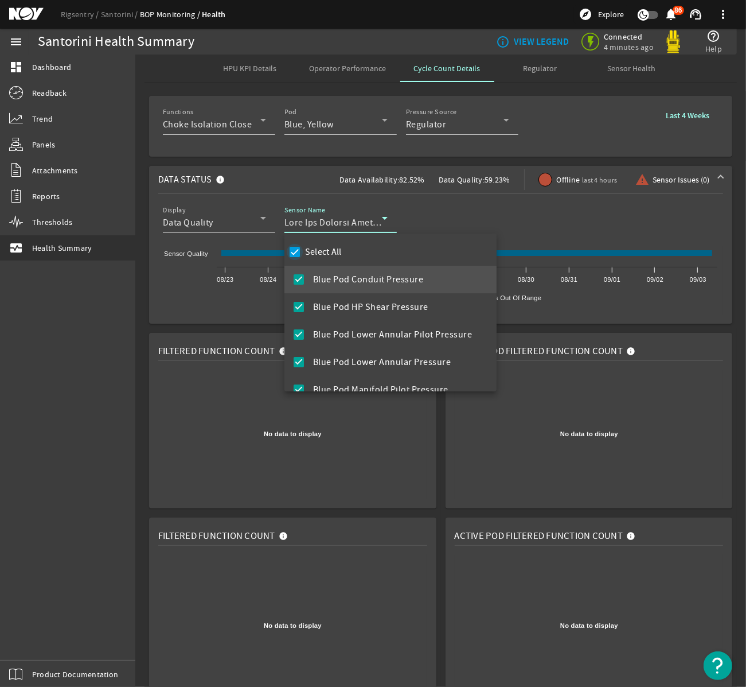
click at [295, 254] on input "Select All" at bounding box center [295, 252] width 16 height 16
checkbox input "false"
click at [298, 281] on mat-pseudo-checkbox at bounding box center [299, 279] width 10 height 10
click at [164, 290] on div at bounding box center [373, 343] width 746 height 687
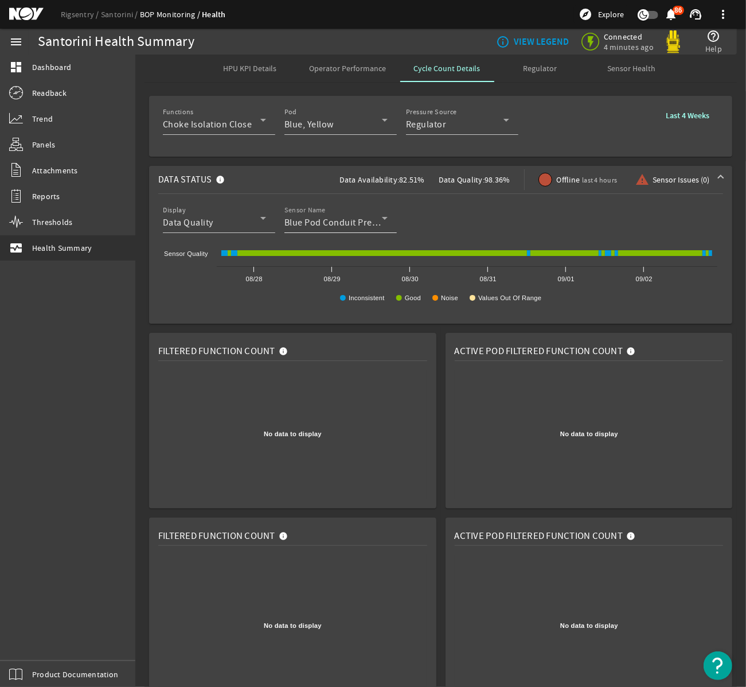
click at [350, 225] on span "Blue Pod Conduit Pressure" at bounding box center [339, 222] width 111 height 11
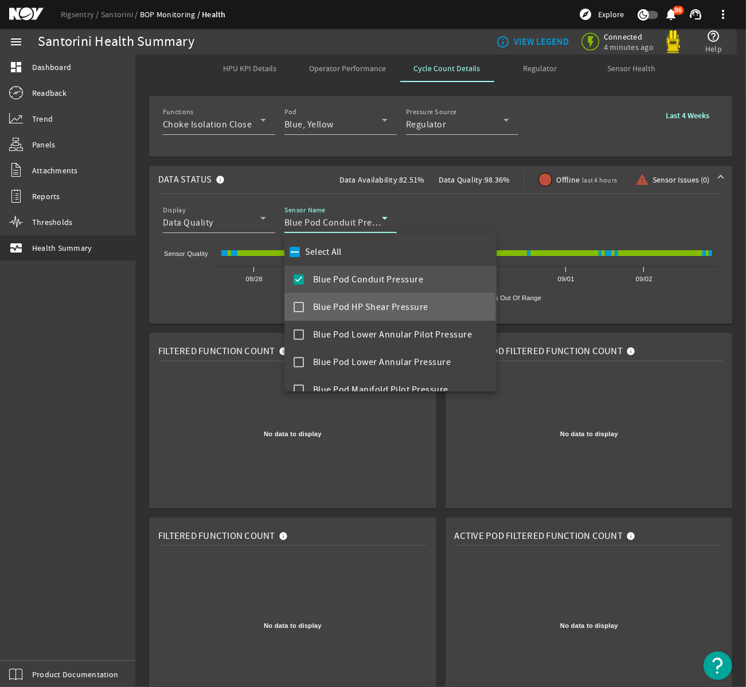
click at [299, 307] on mat-pseudo-checkbox at bounding box center [299, 307] width 10 height 10
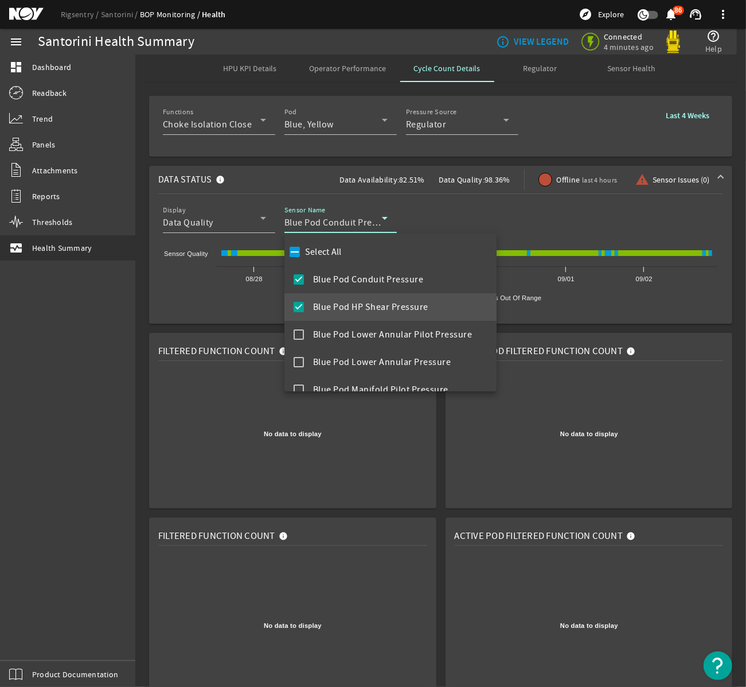
click at [189, 299] on div at bounding box center [373, 343] width 746 height 687
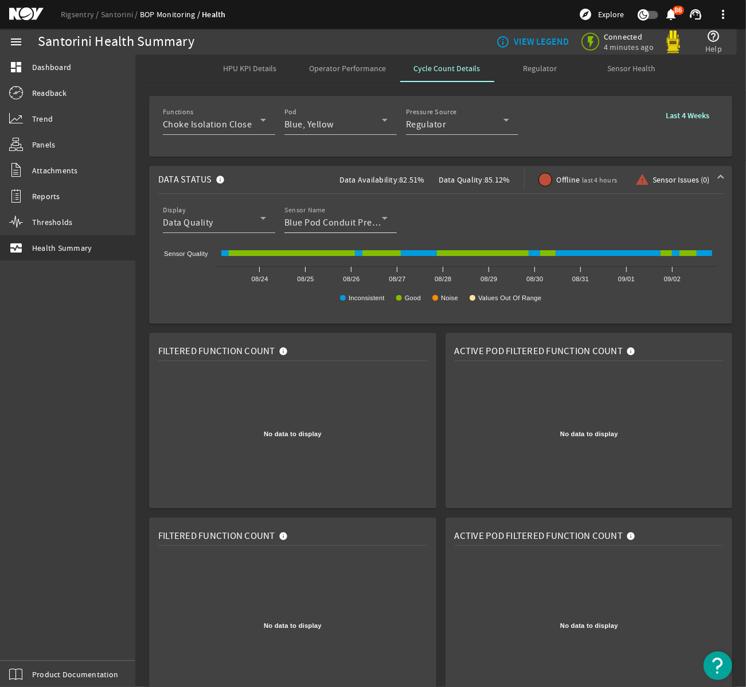
click at [376, 216] on div "Blue Pod Conduit Pressure, Blue Pod HP Shear Pressure" at bounding box center [333, 223] width 98 height 14
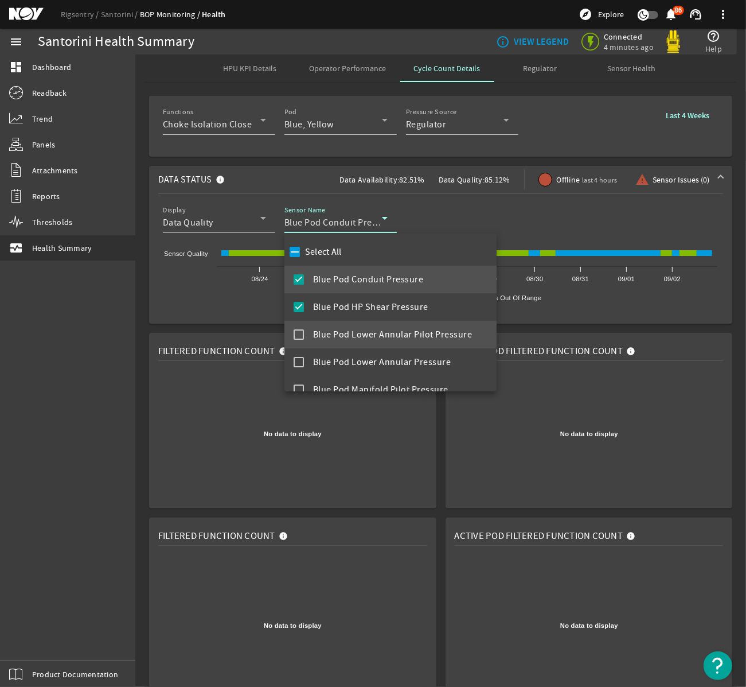
click at [300, 334] on mat-pseudo-checkbox at bounding box center [299, 334] width 10 height 10
click at [220, 301] on div at bounding box center [373, 343] width 746 height 687
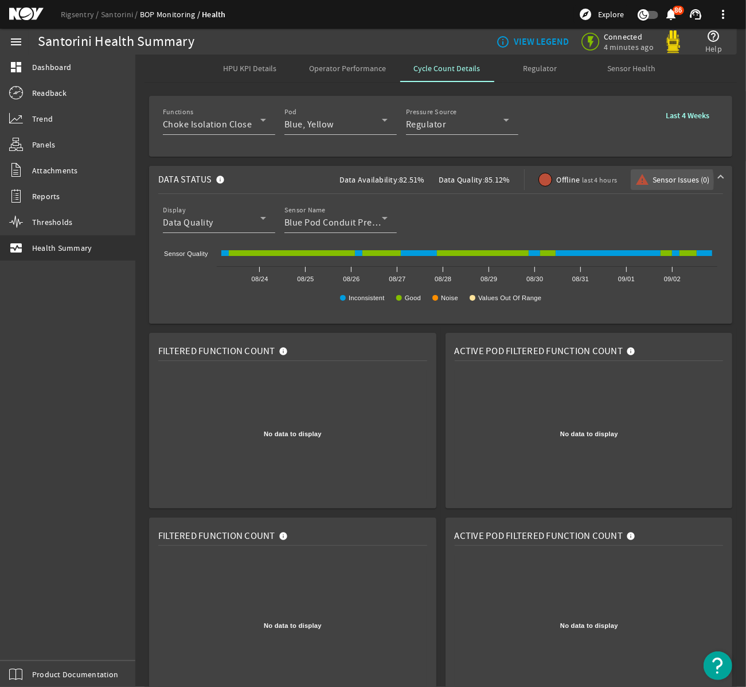
click at [642, 182] on mat-icon "warning" at bounding box center [640, 180] width 9 height 14
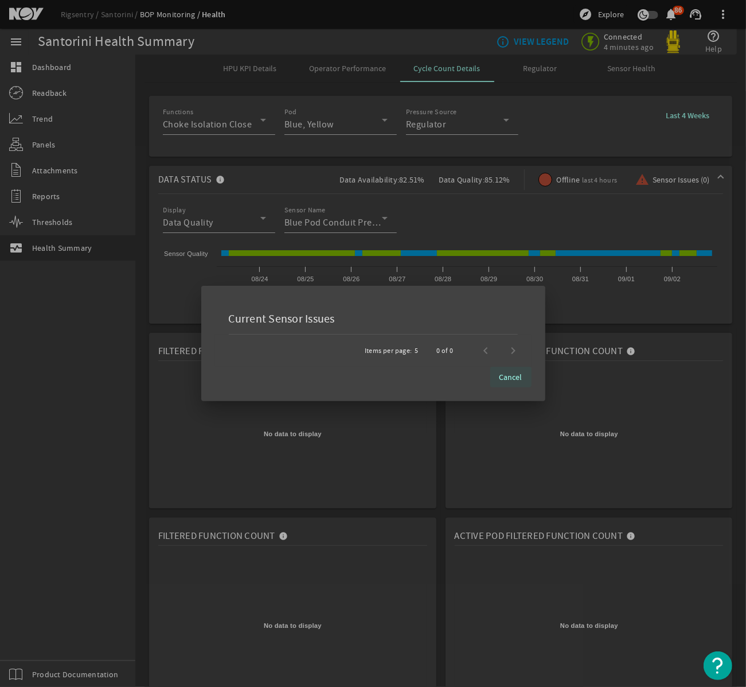
click at [506, 377] on span "Cancel" at bounding box center [511, 376] width 23 height 11
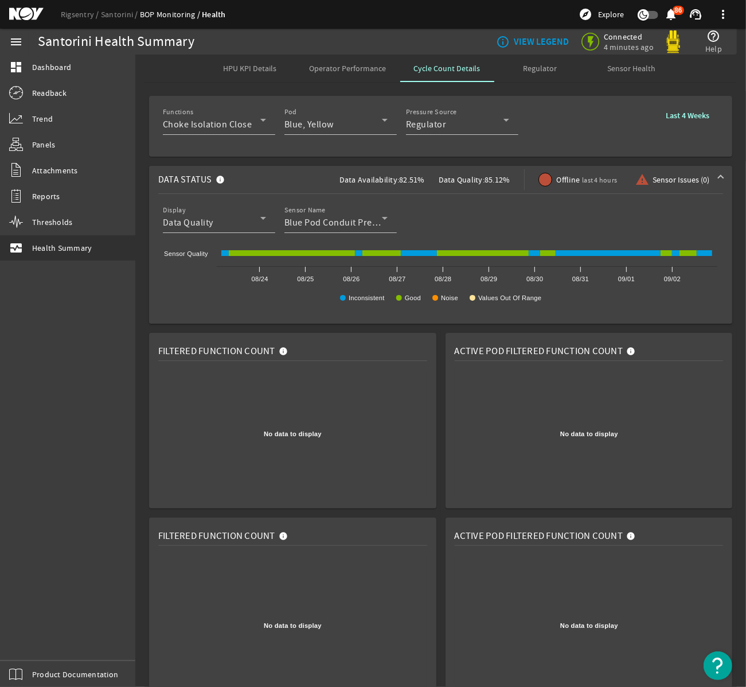
click at [549, 182] on div at bounding box center [546, 180] width 14 height 14
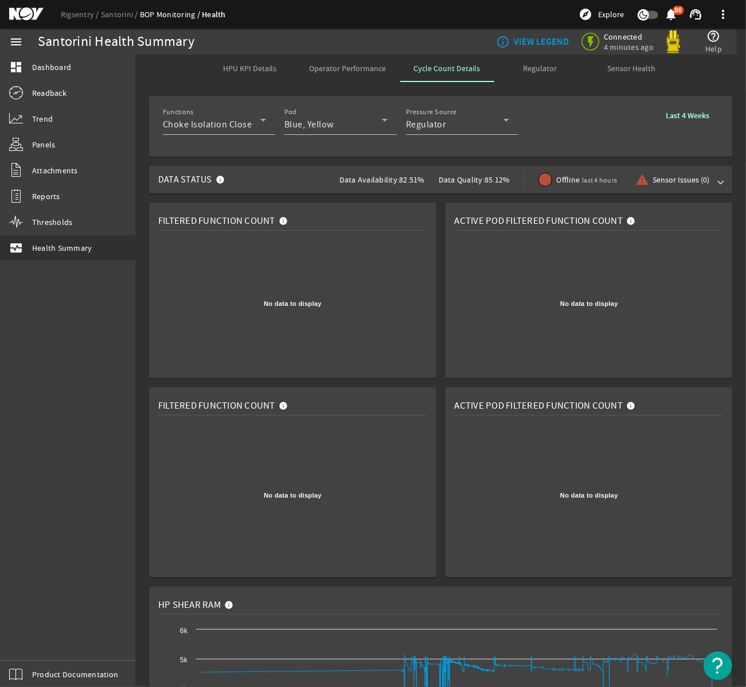
click at [549, 182] on div at bounding box center [546, 180] width 14 height 14
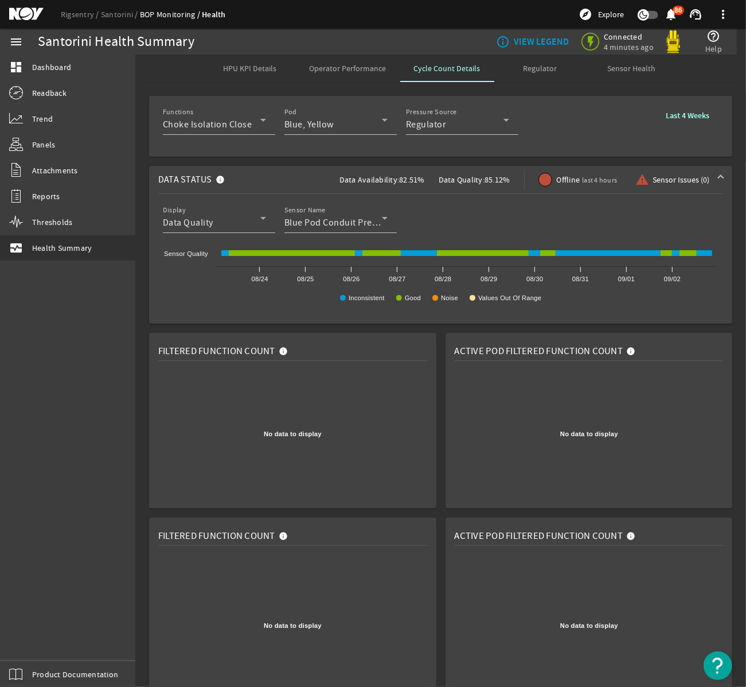
click at [352, 67] on span "Operator Performance" at bounding box center [348, 68] width 77 height 8
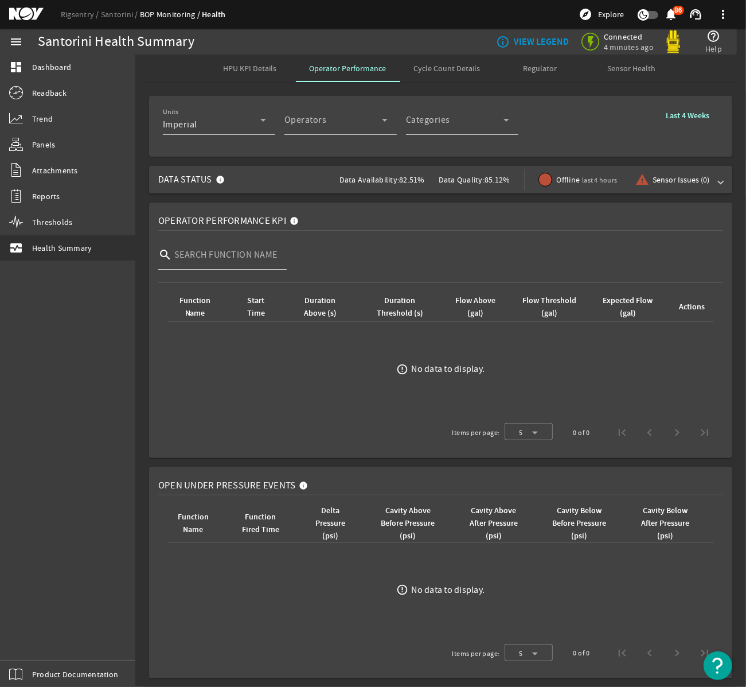
click at [542, 71] on span "Regulator" at bounding box center [540, 68] width 34 height 8
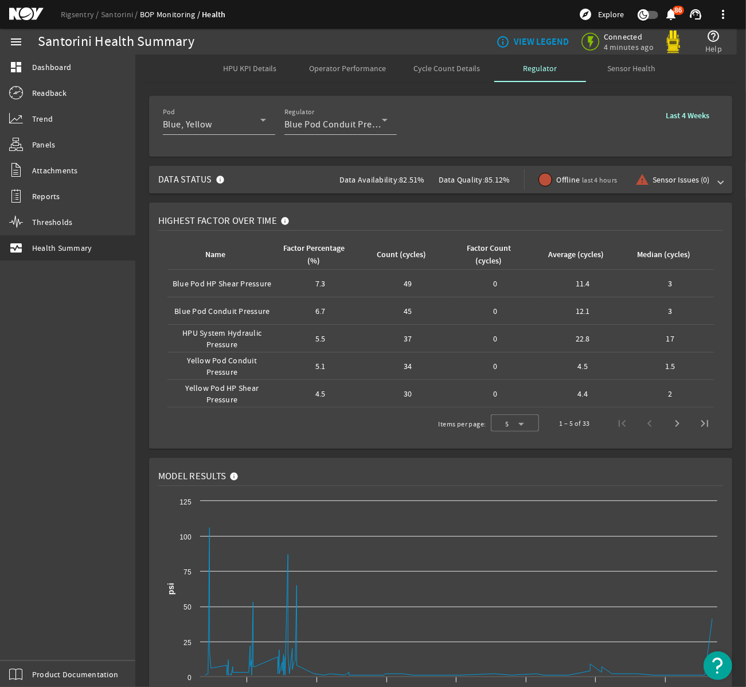
click at [726, 182] on mat-expansion-panel-header "Data Status Data Availability: 82.51% Data Quality: 85.12% Offline last 4 hours…" at bounding box center [440, 180] width 583 height 28
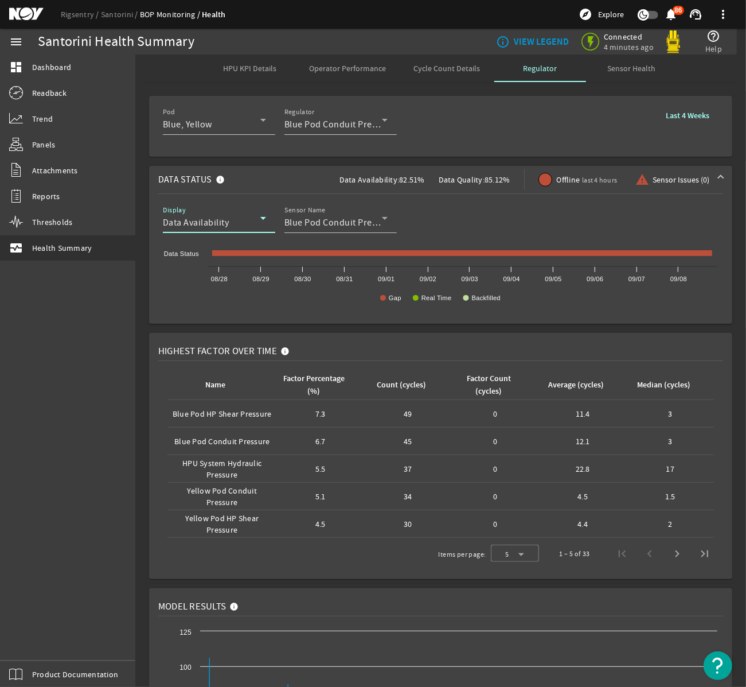
click at [219, 225] on span "Data Availability" at bounding box center [196, 222] width 67 height 11
click at [205, 275] on span "Data Quality" at bounding box center [197, 279] width 50 height 14
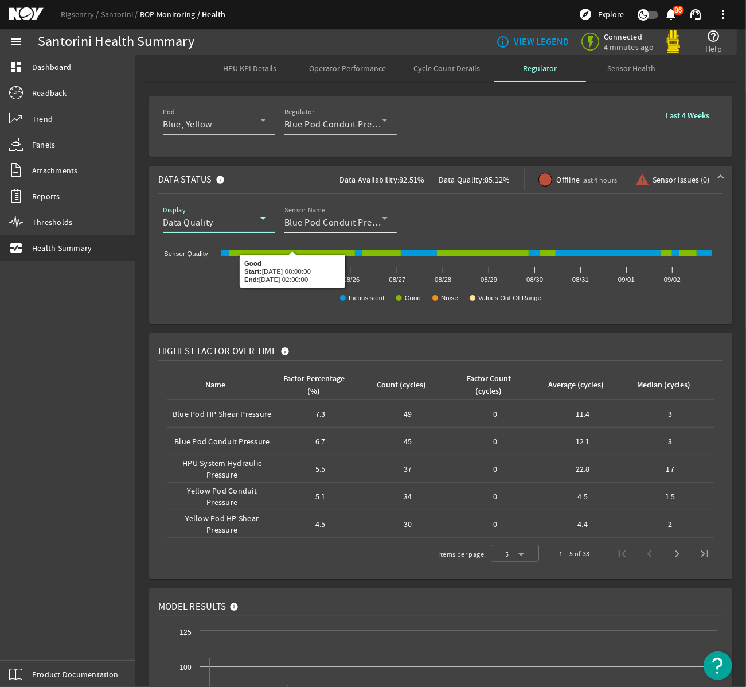
click at [314, 224] on span "Blue Pod Conduit Pressure, Blue Pod HP Shear Pressure, Blue Pod Lower Annular P…" at bounding box center [481, 222] width 394 height 11
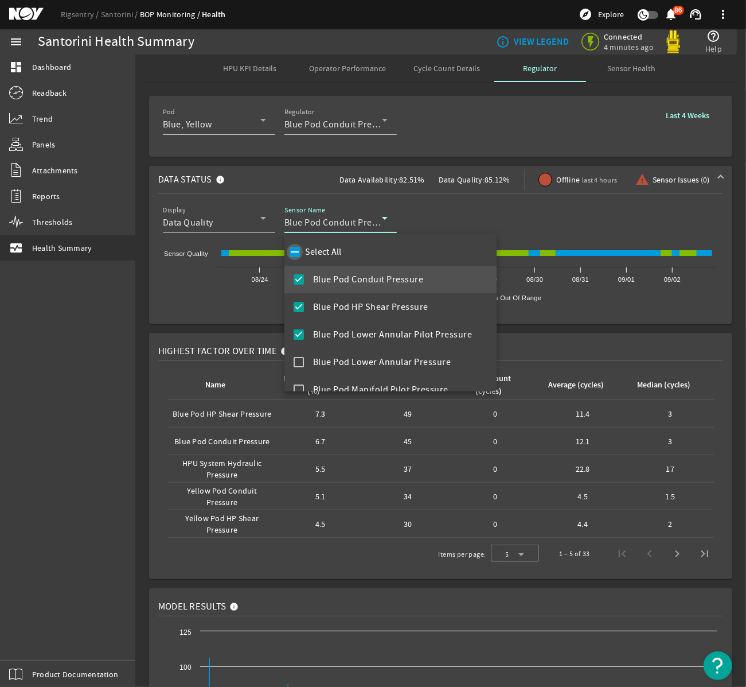
click at [295, 252] on input "Select All" at bounding box center [295, 252] width 16 height 16
click at [302, 278] on mat-pseudo-checkbox at bounding box center [299, 279] width 10 height 10
drag, startPoint x: 297, startPoint y: 253, endPoint x: 299, endPoint y: 274, distance: 21.3
click at [297, 254] on input "Select All" at bounding box center [295, 252] width 16 height 16
click at [297, 255] on input "Select All" at bounding box center [295, 252] width 16 height 16
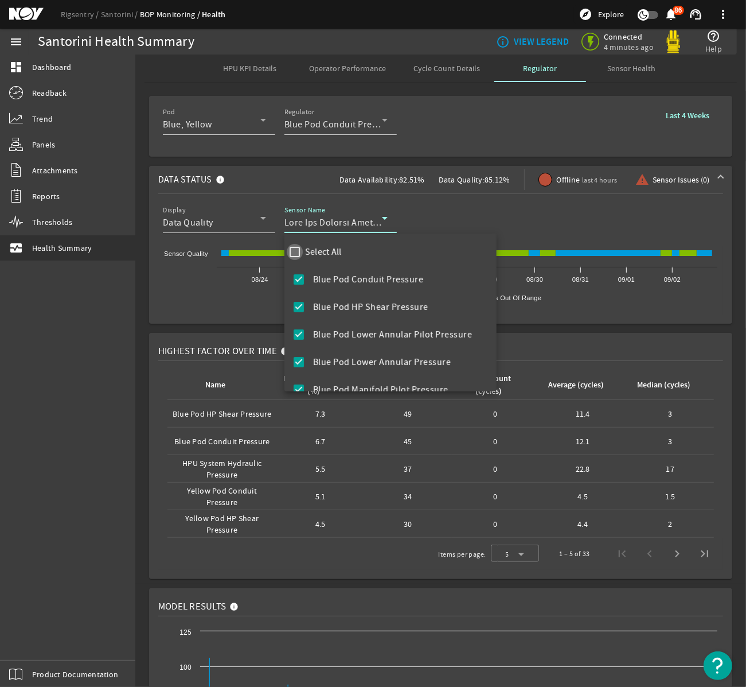
checkbox input "false"
click at [299, 281] on mat-pseudo-checkbox at bounding box center [299, 279] width 10 height 10
click at [227, 291] on div at bounding box center [373, 343] width 746 height 687
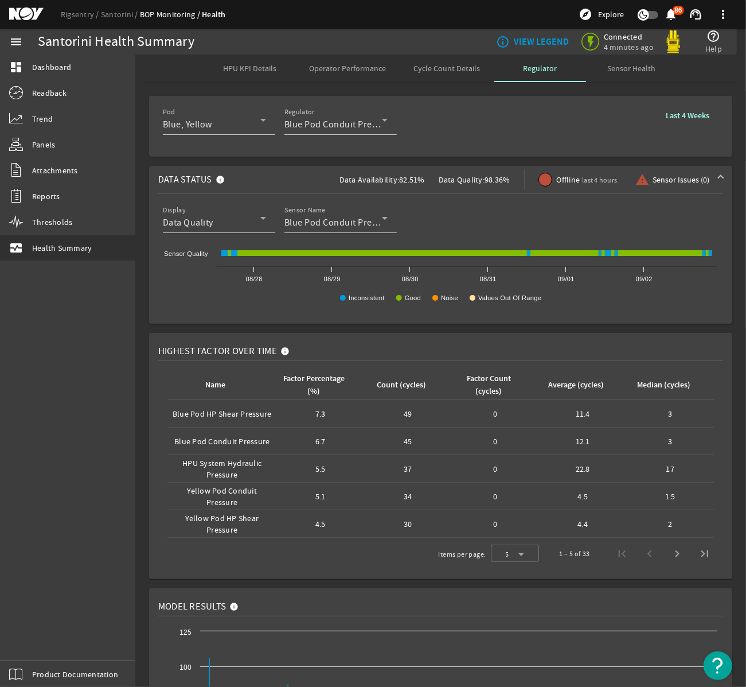
click at [681, 115] on b "Last 4 Weeks" at bounding box center [688, 115] width 44 height 11
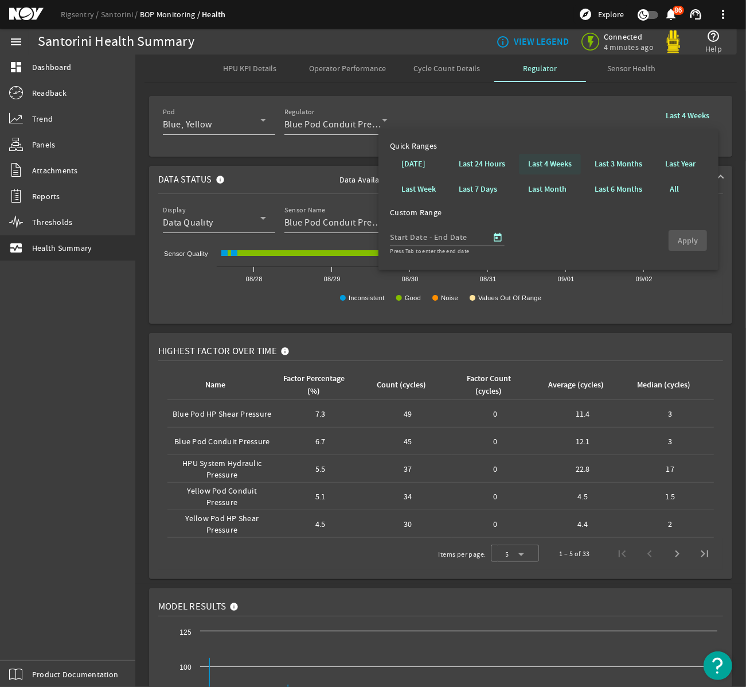
click at [539, 162] on b "Last 4 Weeks" at bounding box center [550, 163] width 44 height 11
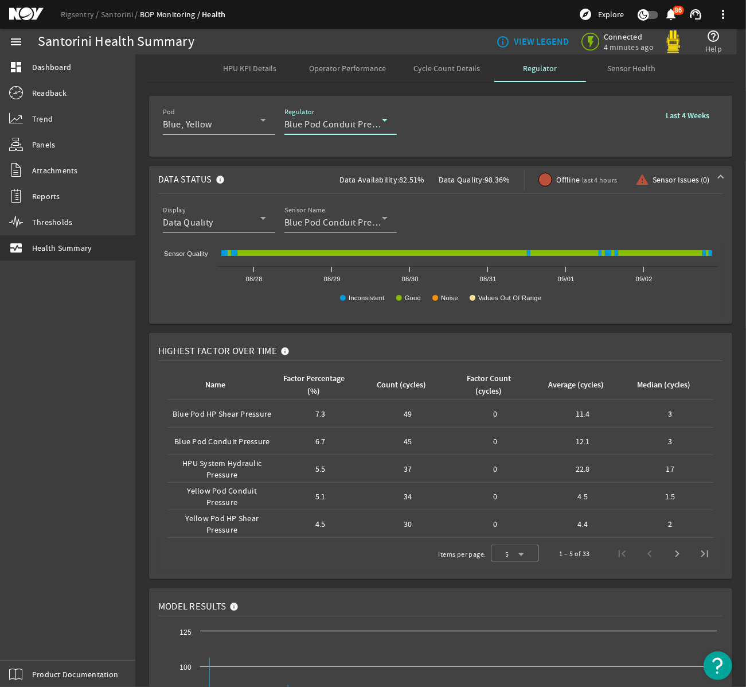
click at [384, 126] on icon at bounding box center [385, 120] width 14 height 14
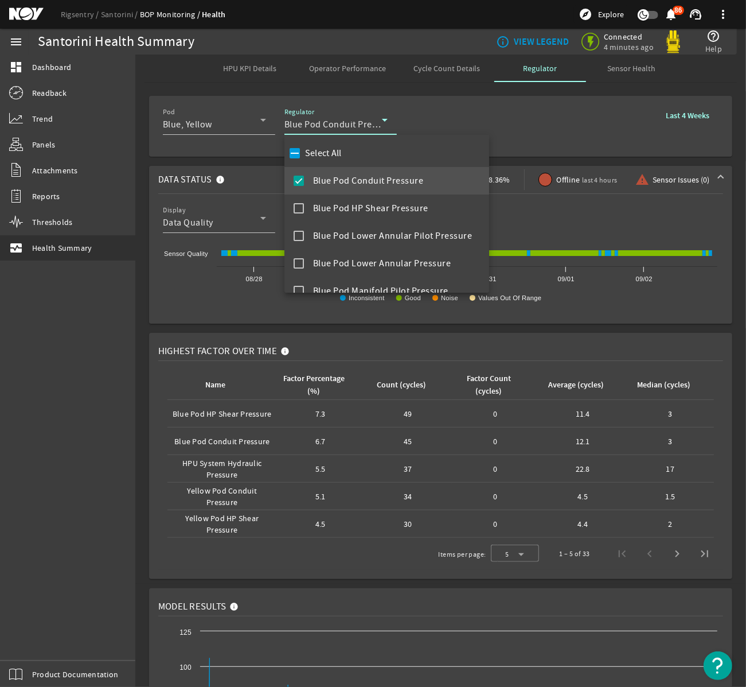
click at [171, 319] on div at bounding box center [373, 343] width 746 height 687
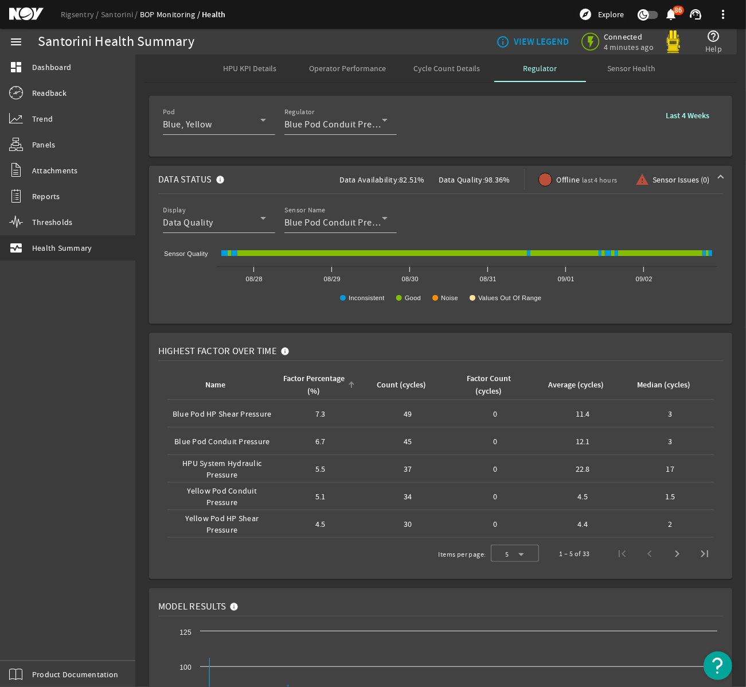
click at [322, 393] on div "Factor Percentage (%)" at bounding box center [313, 384] width 61 height 25
drag, startPoint x: 629, startPoint y: 72, endPoint x: 450, endPoint y: 72, distance: 179.0
click at [629, 72] on span "Sensor Health" at bounding box center [632, 68] width 48 height 8
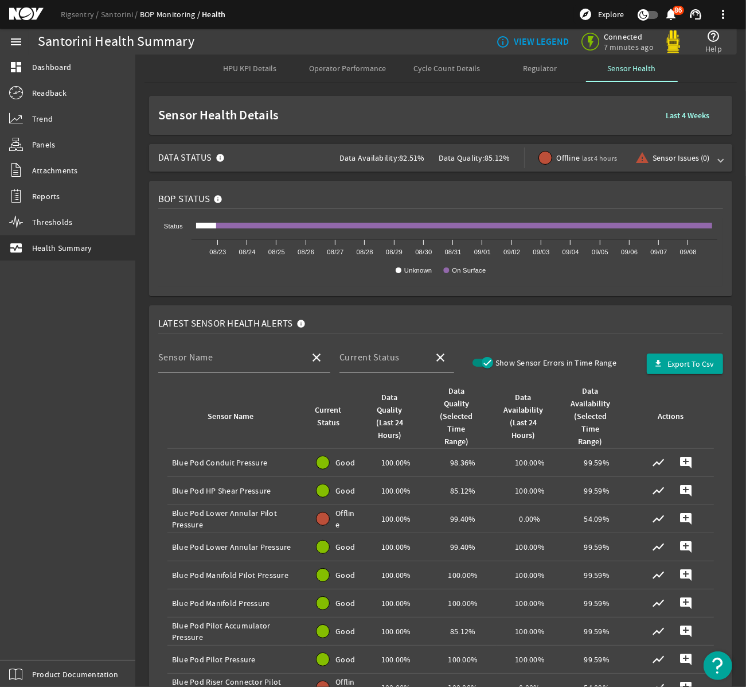
click at [510, 161] on span "85.12%" at bounding box center [498, 158] width 26 height 10
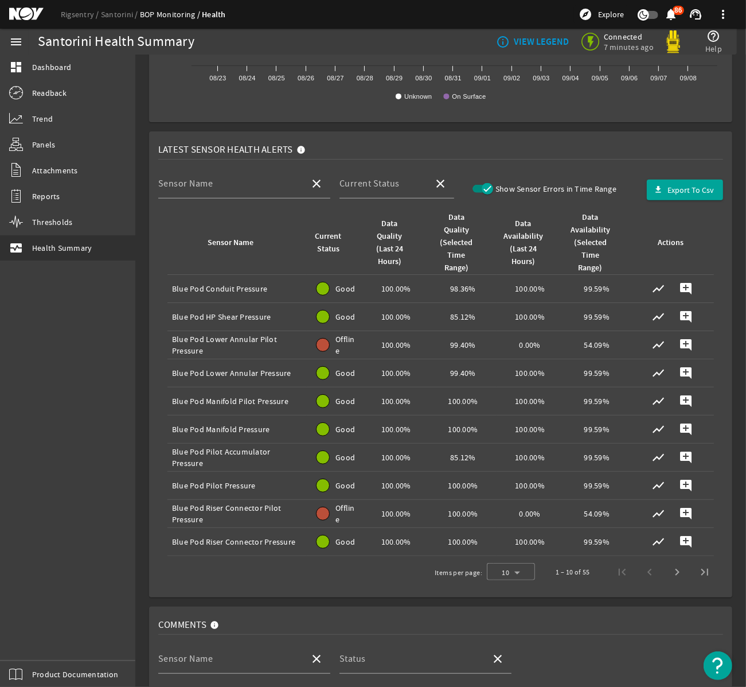
scroll to position [307, 0]
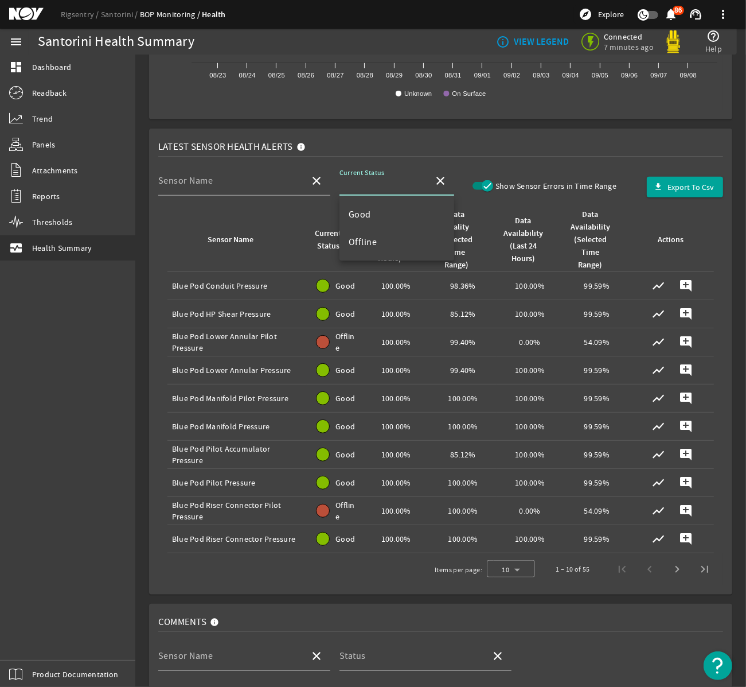
click at [379, 188] on input "Current Status" at bounding box center [382, 185] width 85 height 14
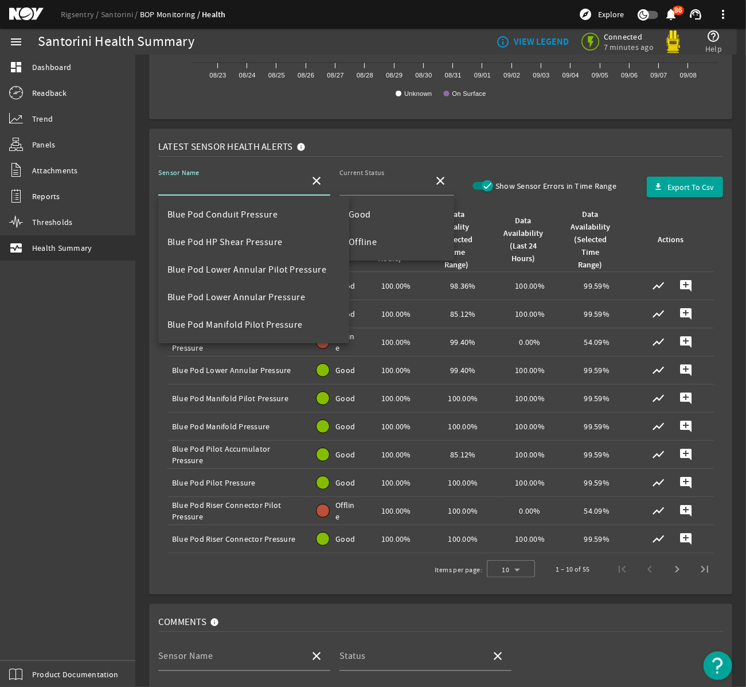
click at [254, 189] on input "Sensor Name" at bounding box center [229, 185] width 142 height 14
click at [357, 125] on rigsentry-mat-card "Latest Sensor Health Alerts Sensor Name close Current Status close Show Sensor …" at bounding box center [440, 361] width 611 height 475
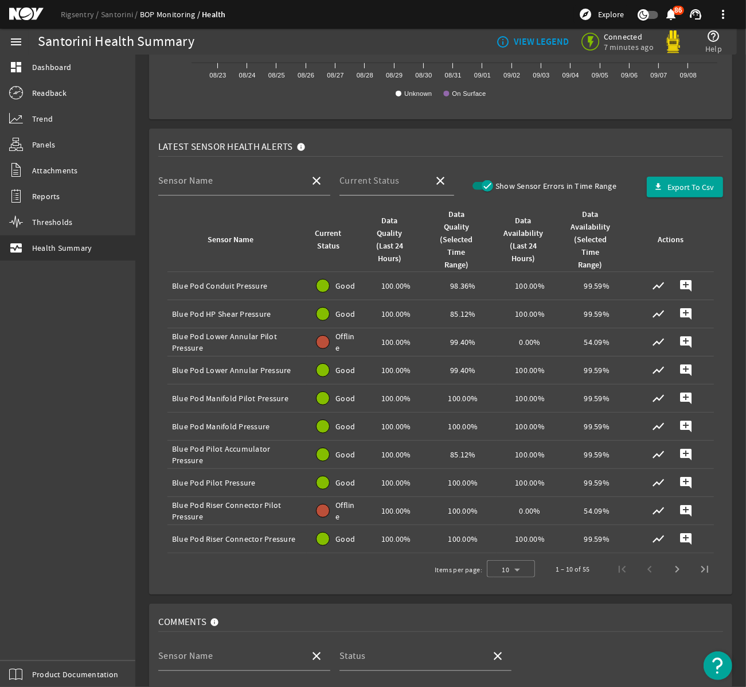
click at [380, 186] on mat-label "Current Status" at bounding box center [370, 180] width 60 height 11
click at [380, 186] on input "Current Status" at bounding box center [382, 185] width 85 height 14
click at [362, 240] on span "Offline" at bounding box center [363, 241] width 29 height 11
type input "Offline"
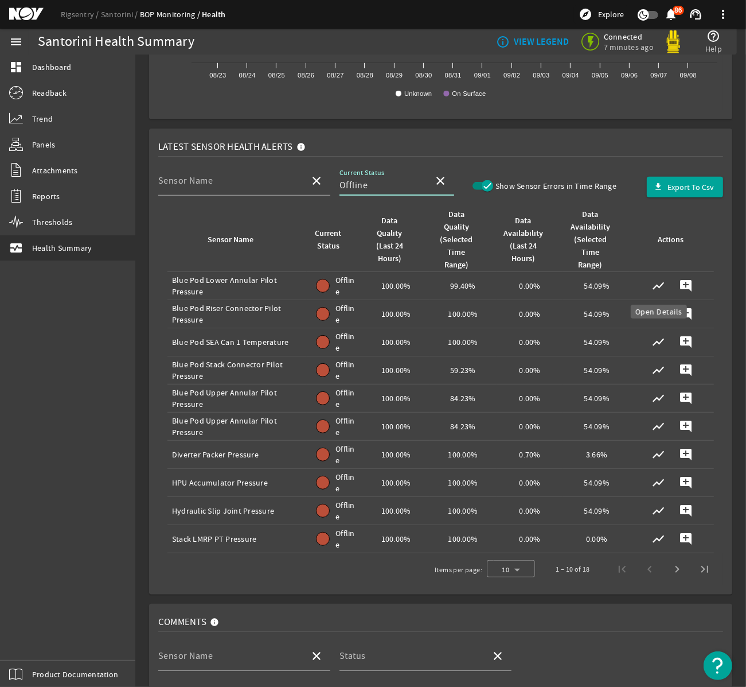
click at [668, 282] on span "button" at bounding box center [659, 286] width 28 height 28
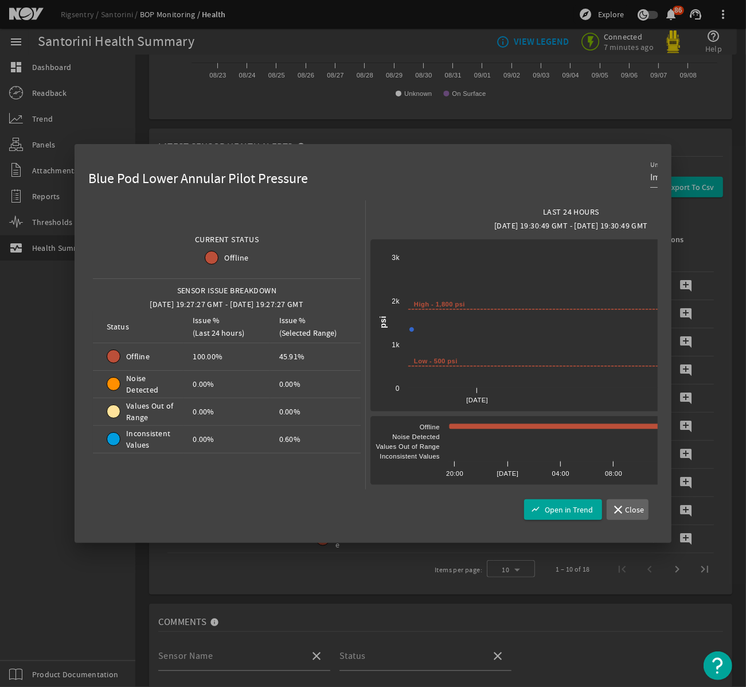
click at [636, 503] on span "button" at bounding box center [628, 510] width 42 height 28
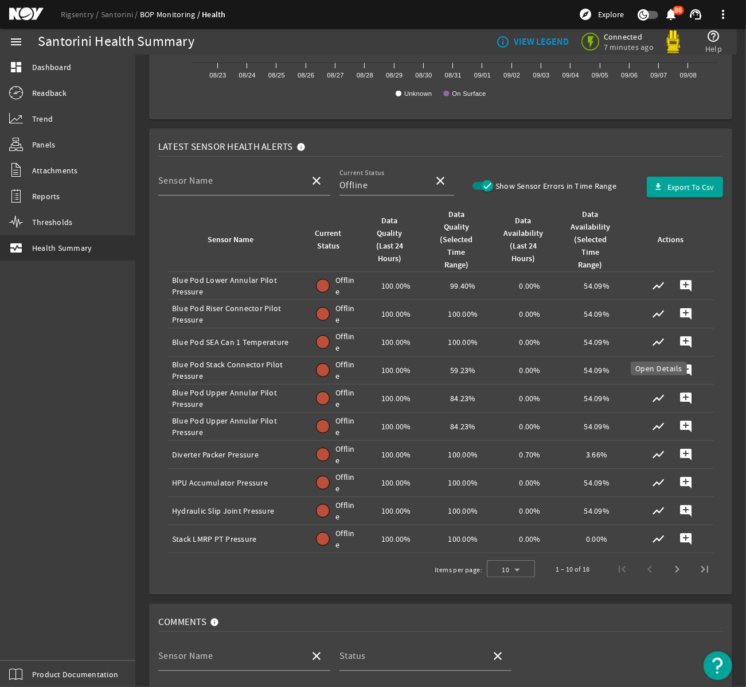
click at [662, 339] on mat-icon "show_chart" at bounding box center [659, 342] width 14 height 14
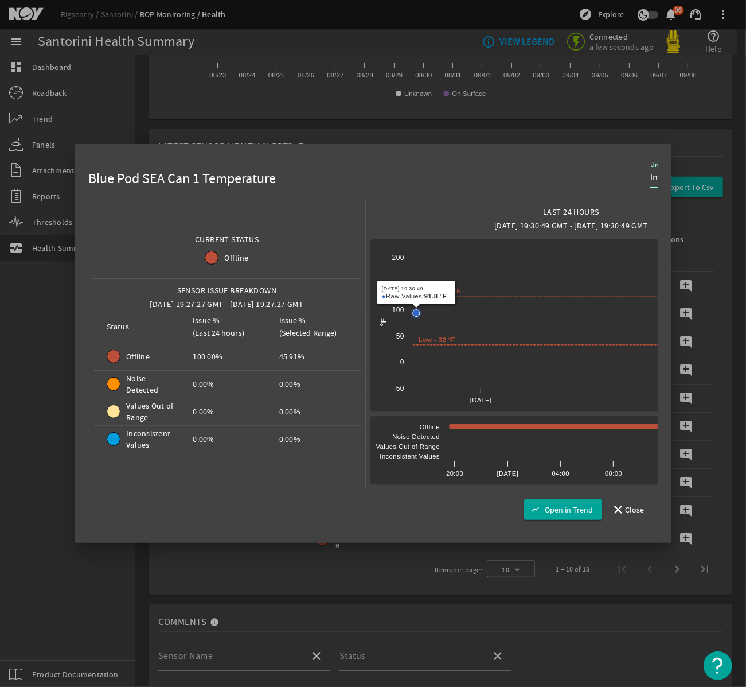
click at [415, 314] on icon at bounding box center [416, 313] width 7 height 7
click at [619, 509] on mat-icon "close" at bounding box center [615, 509] width 9 height 14
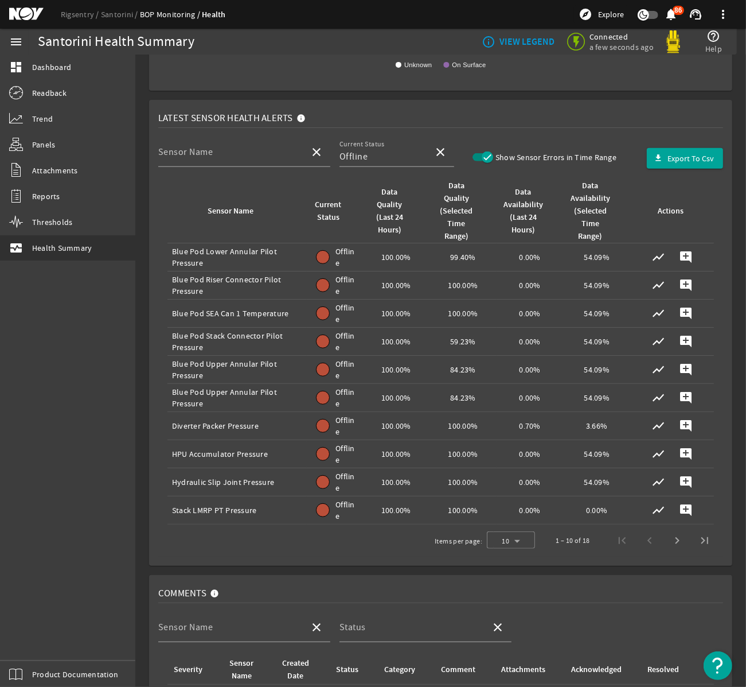
scroll to position [357, 0]
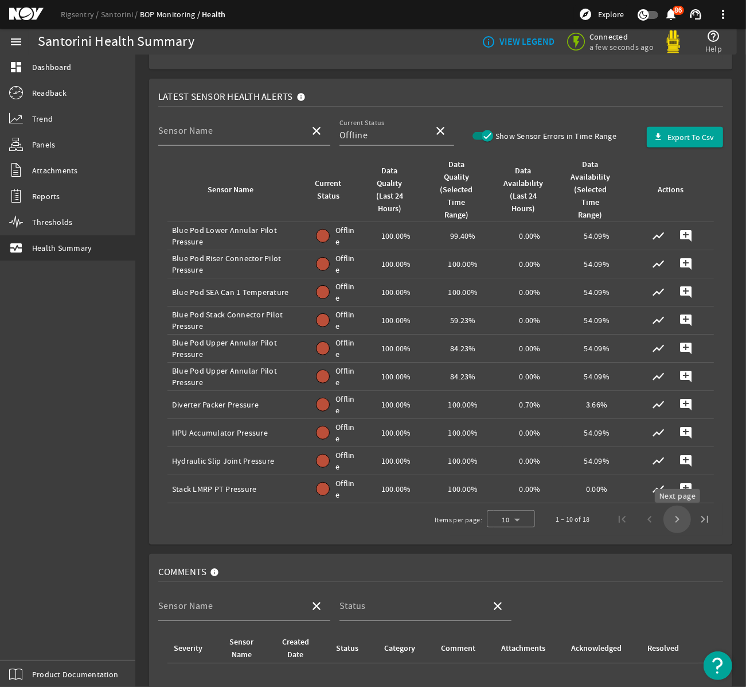
click at [680, 521] on span "Next page" at bounding box center [678, 519] width 28 height 28
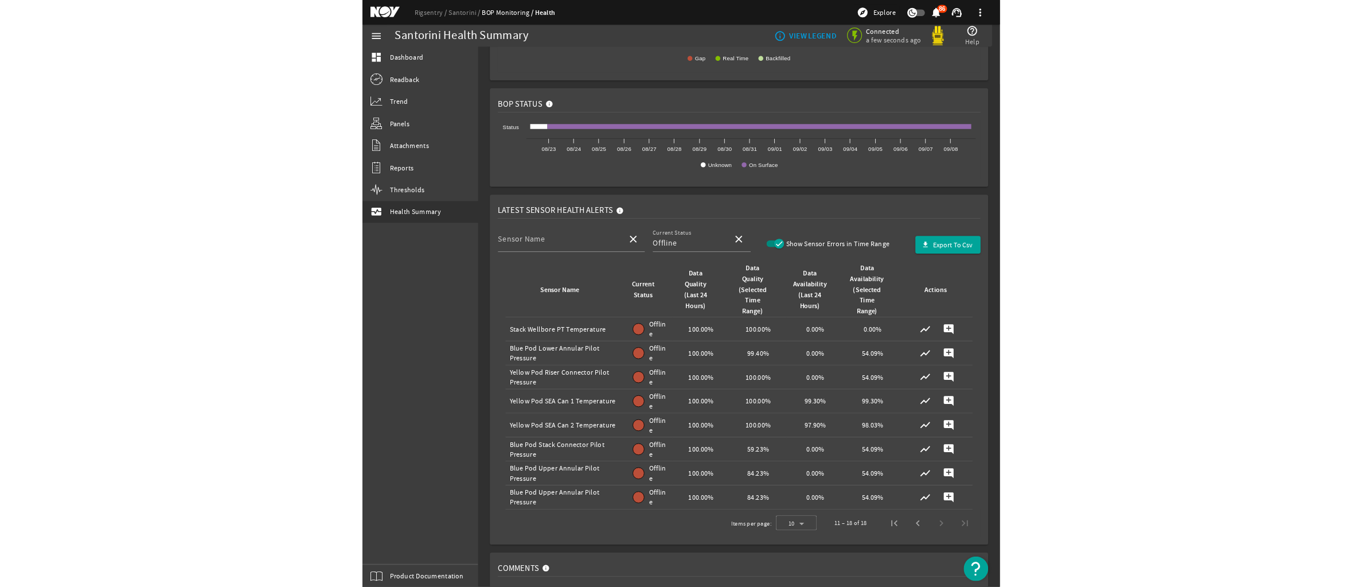
scroll to position [200, 0]
